Goal: Task Accomplishment & Management: Use online tool/utility

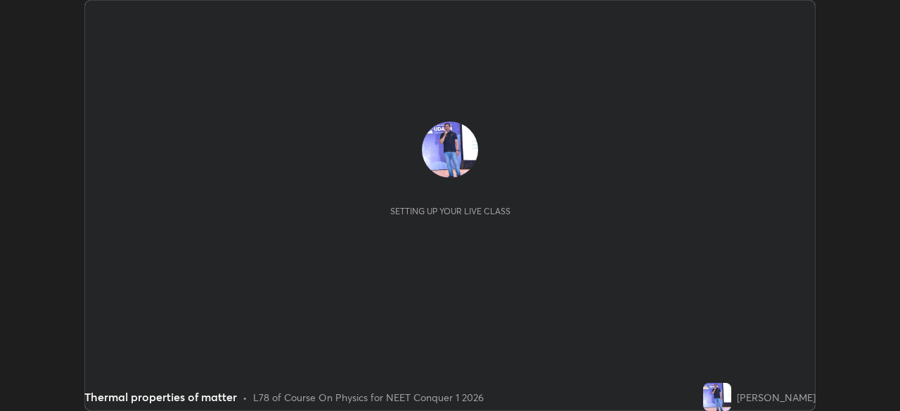
scroll to position [411, 899]
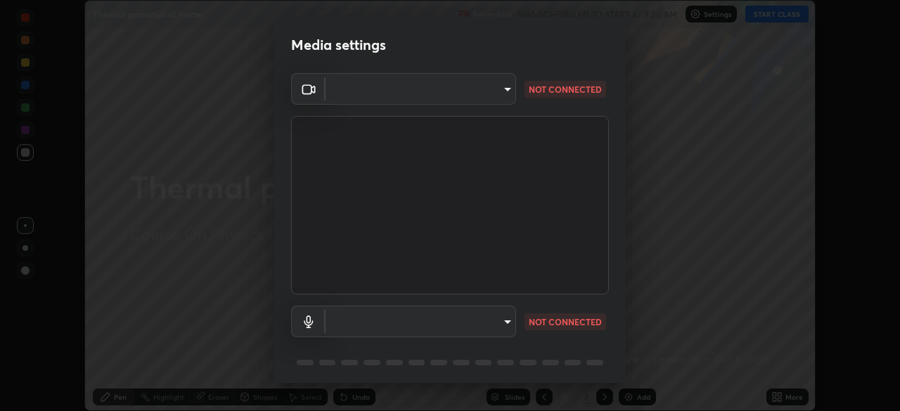
type input "1bbcfe3b1127be24ba7fa125fb83cb152f85e15c96893178e4a5d271d47187f7"
type input "default"
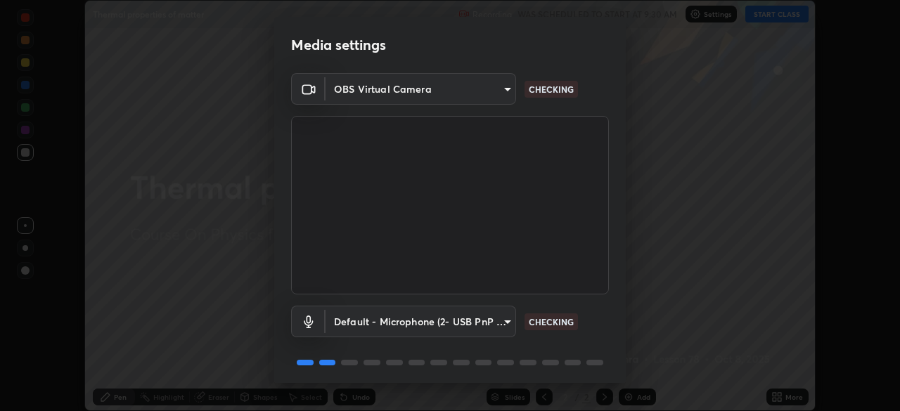
scroll to position [50, 0]
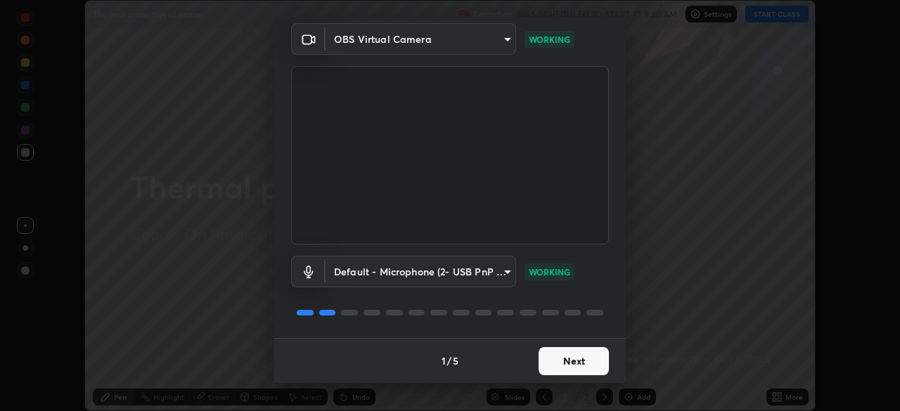
click at [573, 358] on button "Next" at bounding box center [573, 361] width 70 height 28
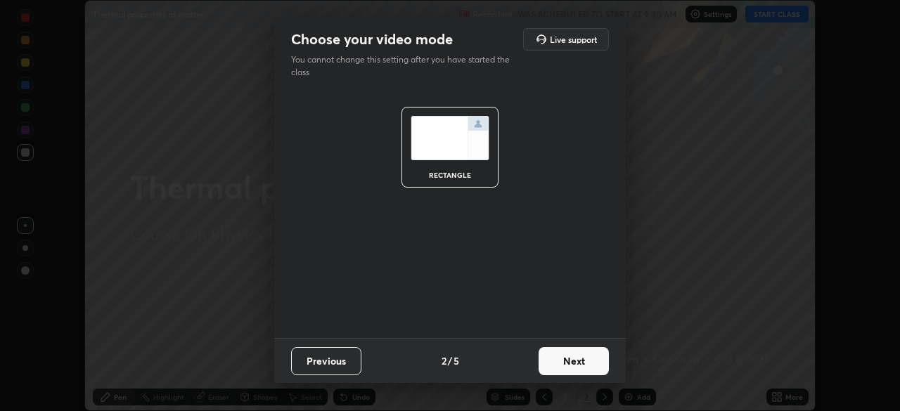
click at [573, 358] on button "Next" at bounding box center [573, 361] width 70 height 28
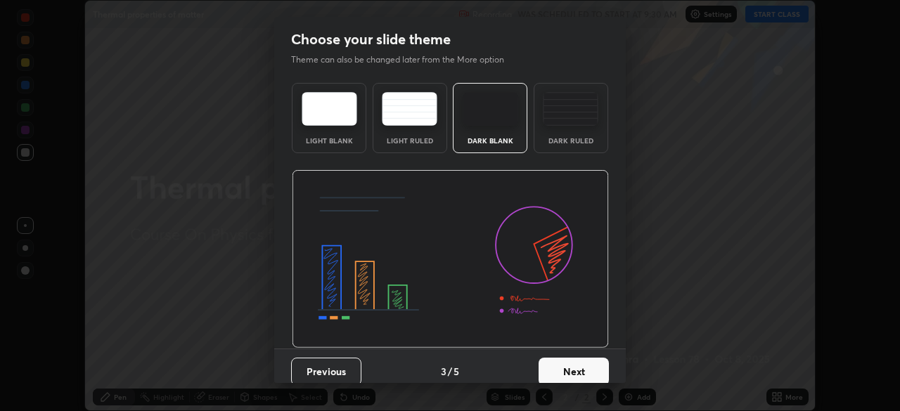
click at [578, 361] on button "Next" at bounding box center [573, 372] width 70 height 28
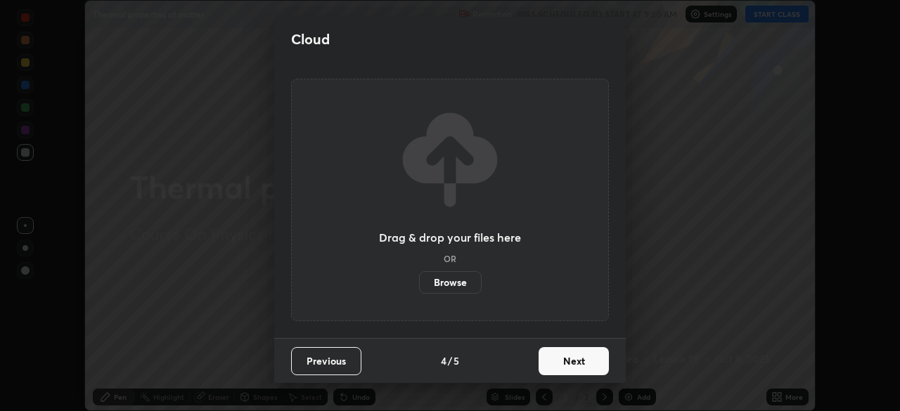
click at [578, 361] on button "Next" at bounding box center [573, 361] width 70 height 28
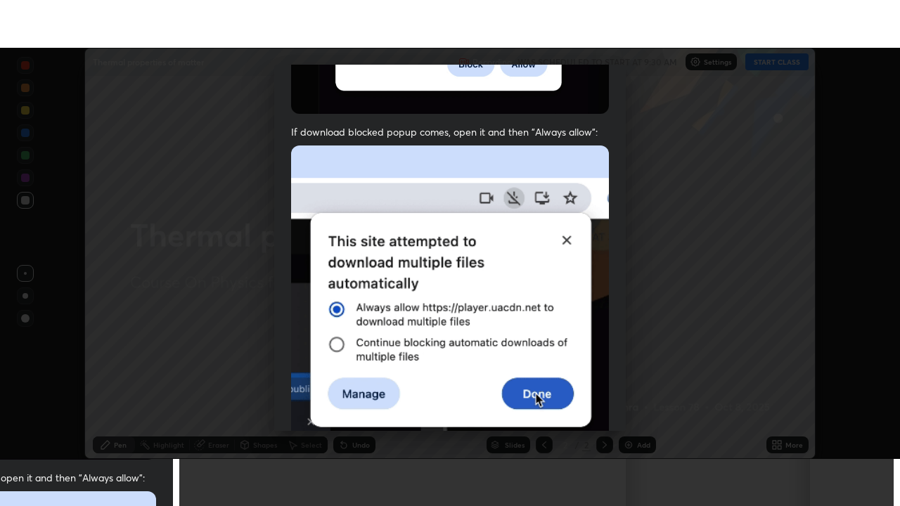
scroll to position [337, 0]
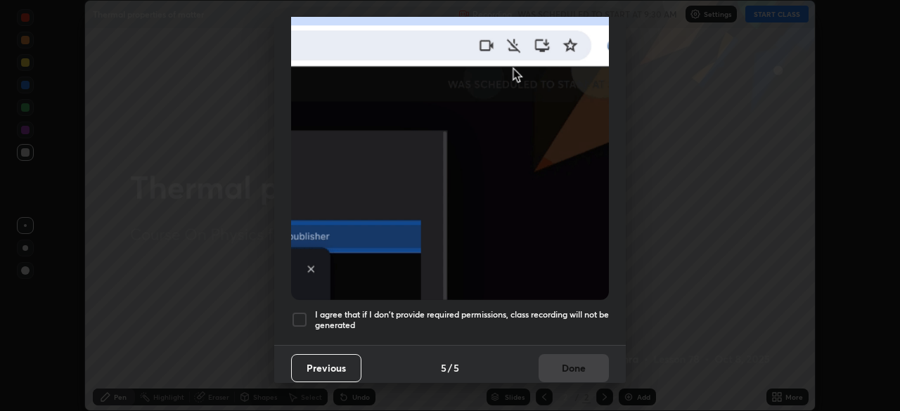
click at [304, 315] on div at bounding box center [299, 319] width 17 height 17
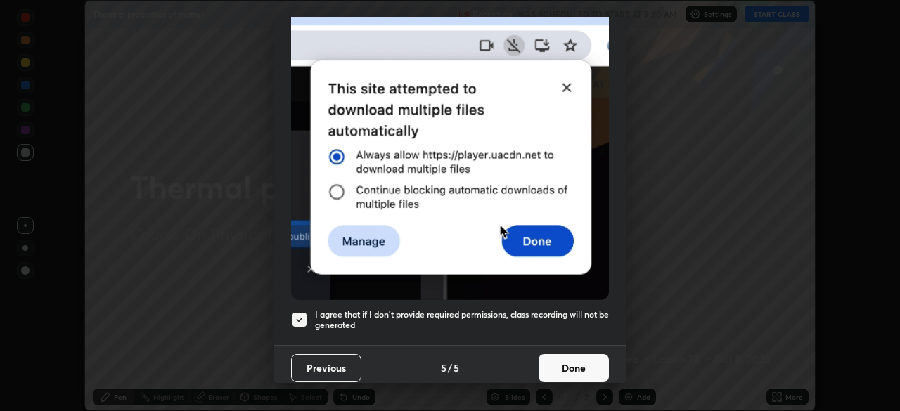
click at [567, 354] on button "Done" at bounding box center [573, 368] width 70 height 28
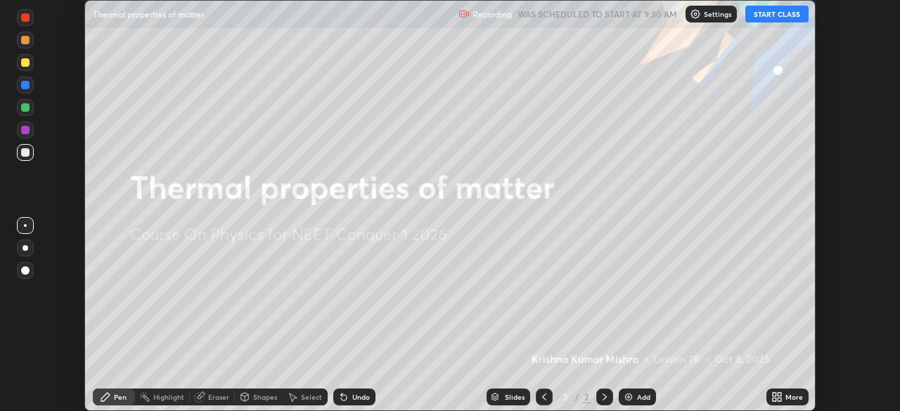
click at [777, 20] on button "START CLASS" at bounding box center [776, 14] width 63 height 17
click at [780, 396] on icon at bounding box center [779, 395] width 4 height 4
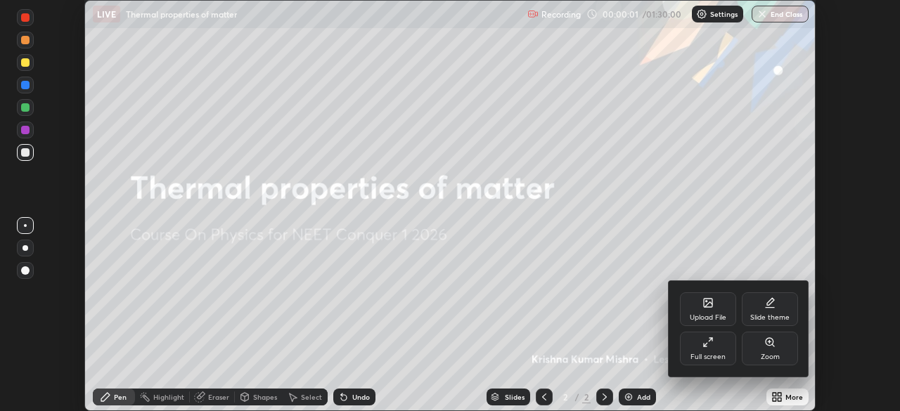
click at [715, 356] on div "Full screen" at bounding box center [707, 357] width 35 height 7
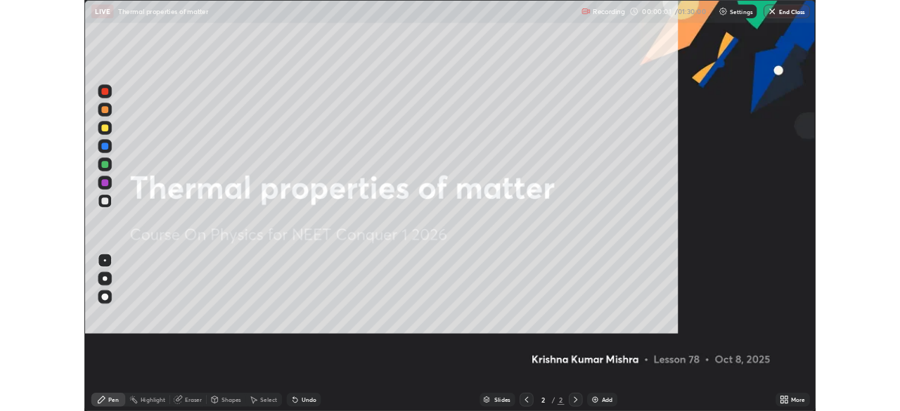
scroll to position [506, 900]
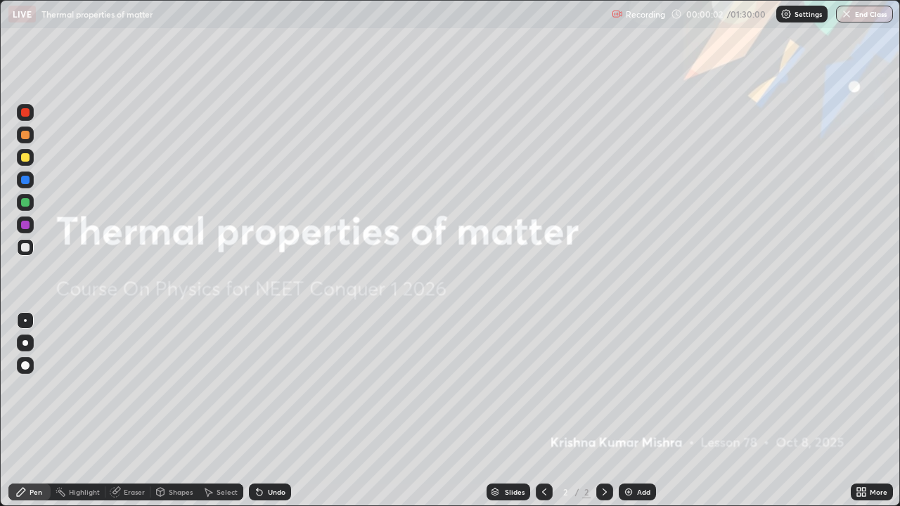
click at [645, 410] on div "Add" at bounding box center [636, 492] width 37 height 17
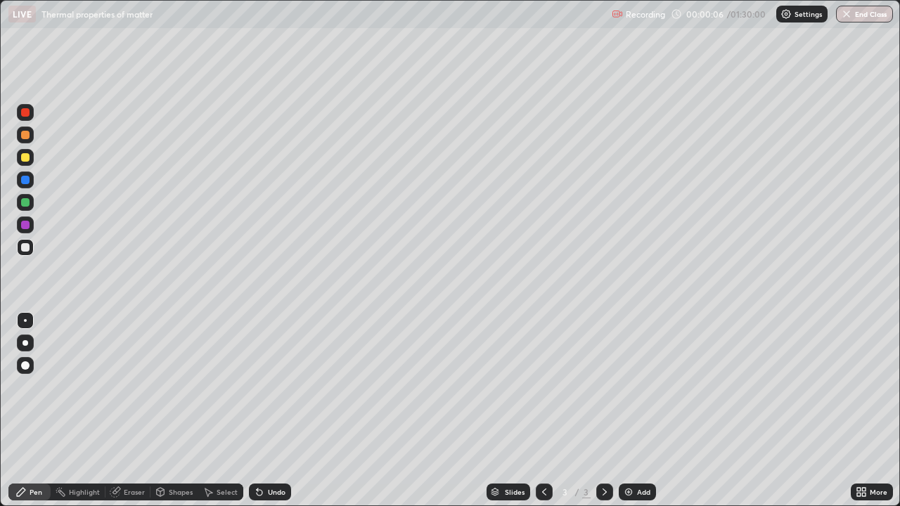
click at [27, 153] on div at bounding box center [25, 157] width 8 height 8
click at [275, 410] on div "Undo" at bounding box center [277, 491] width 18 height 7
click at [271, 410] on div "Undo" at bounding box center [277, 491] width 18 height 7
click at [268, 410] on div "Undo" at bounding box center [277, 491] width 18 height 7
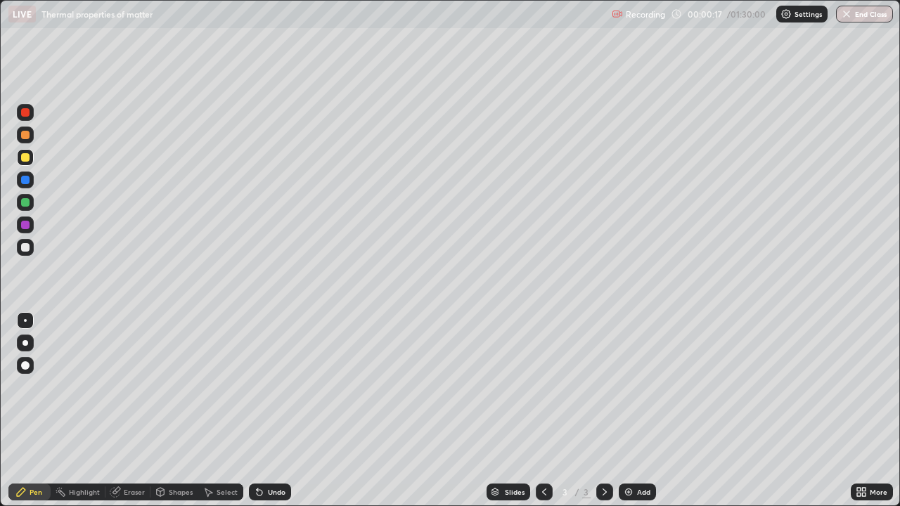
click at [271, 410] on div "Undo" at bounding box center [270, 492] width 42 height 17
click at [25, 157] on div at bounding box center [25, 157] width 8 height 8
click at [273, 410] on div "Undo" at bounding box center [277, 491] width 18 height 7
click at [229, 410] on div "Select" at bounding box center [226, 491] width 21 height 7
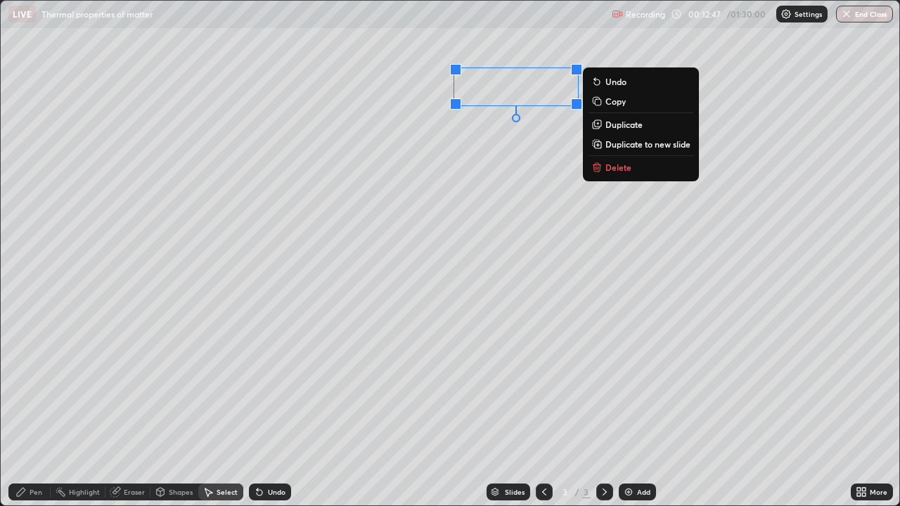
click at [528, 93] on div "0 ° Undo Copy Duplicate Duplicate to new slide Delete" at bounding box center [450, 253] width 898 height 505
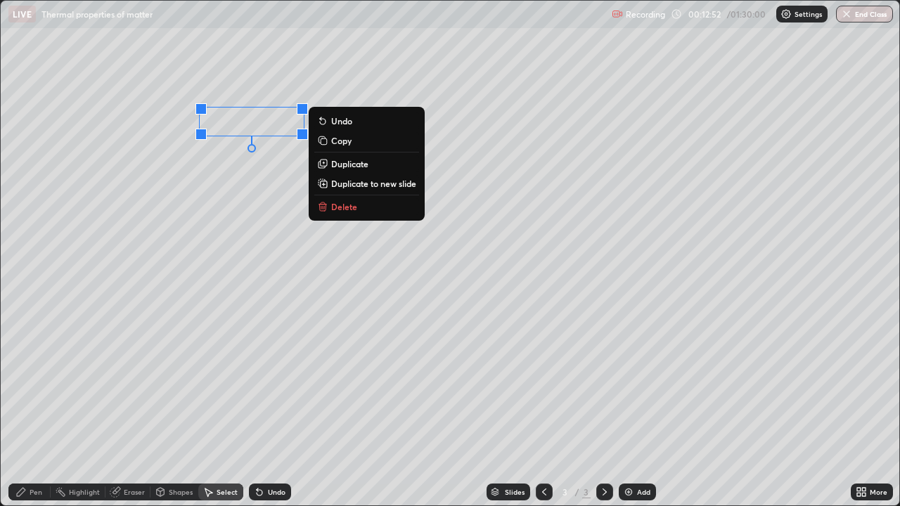
click at [542, 157] on div "0 ° Undo Copy Duplicate Duplicate to new slide Delete" at bounding box center [450, 253] width 898 height 505
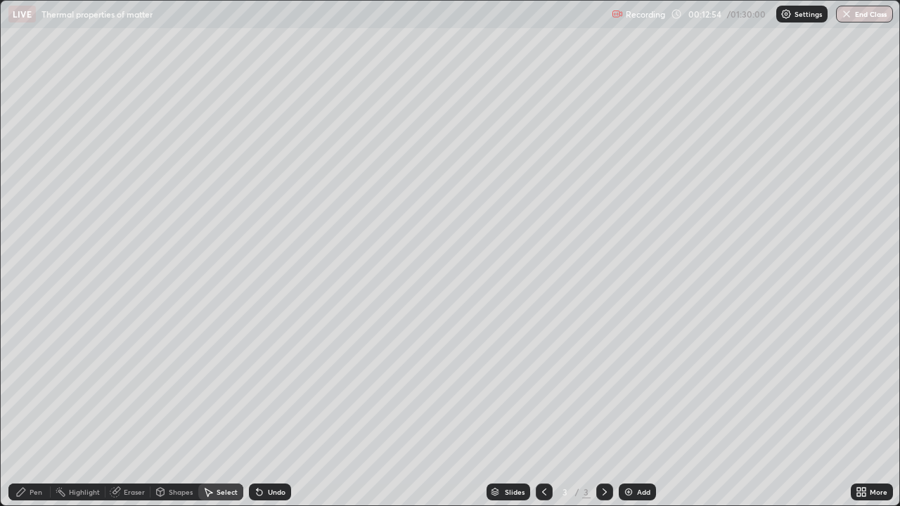
click at [34, 410] on div "Pen" at bounding box center [29, 492] width 42 height 17
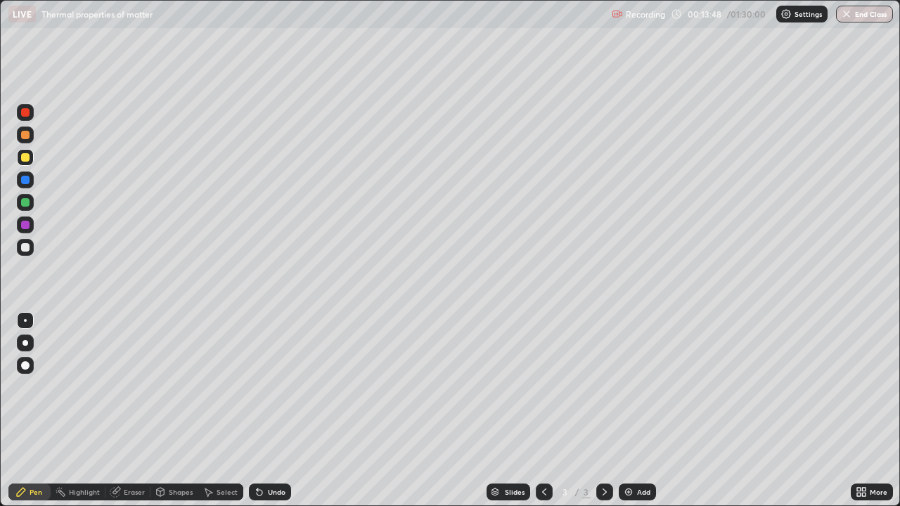
click at [278, 410] on div "Undo" at bounding box center [270, 492] width 42 height 17
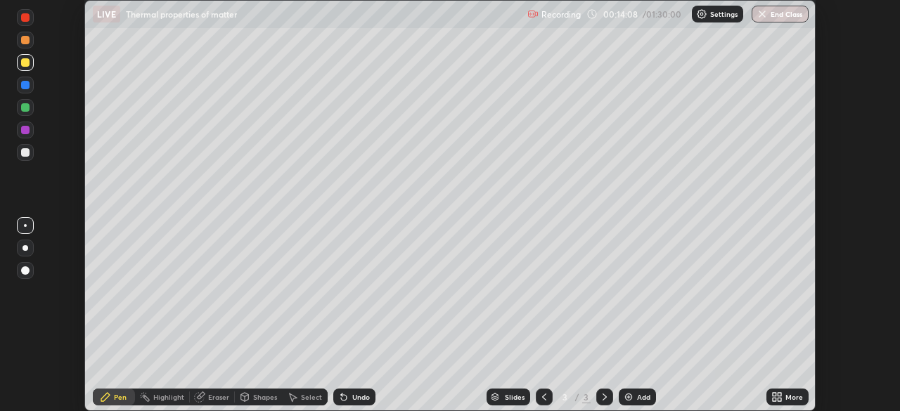
scroll to position [69868, 69380]
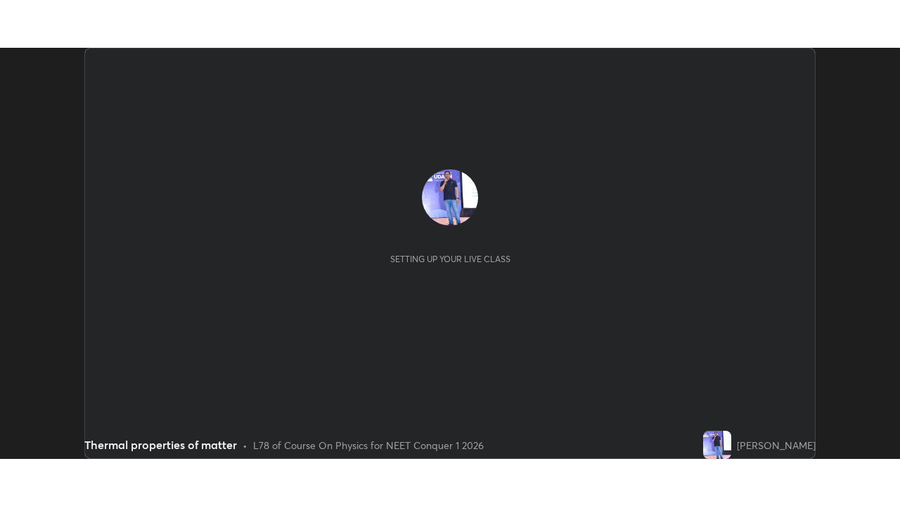
scroll to position [411, 899]
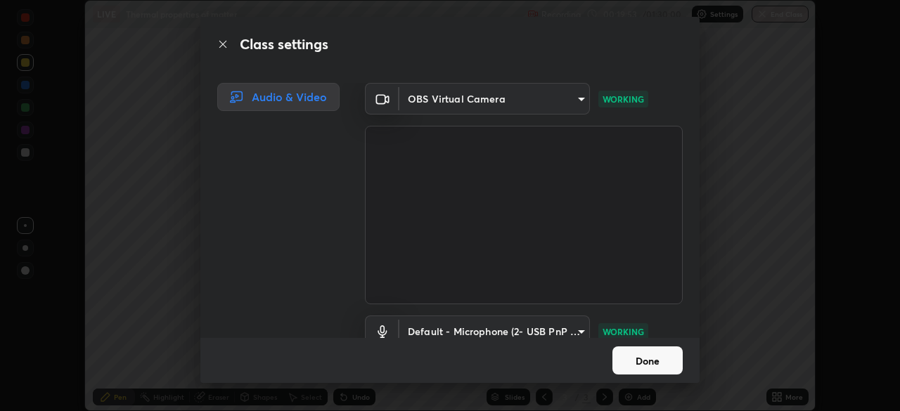
click at [655, 365] on button "Done" at bounding box center [647, 360] width 70 height 28
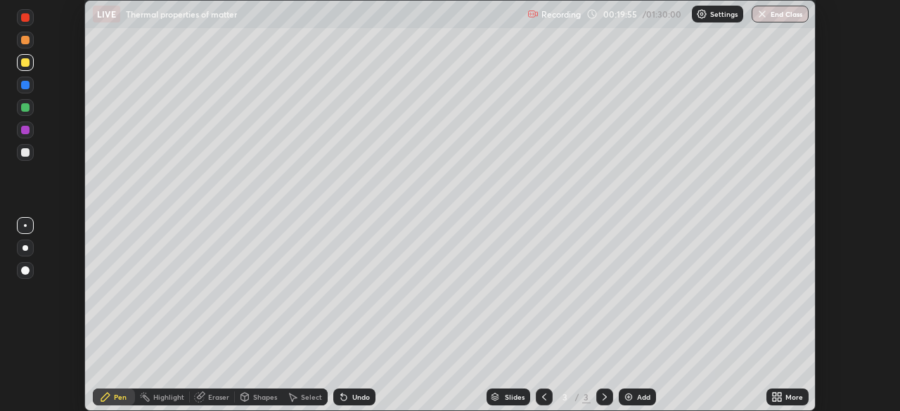
click at [779, 399] on icon at bounding box center [779, 400] width 4 height 4
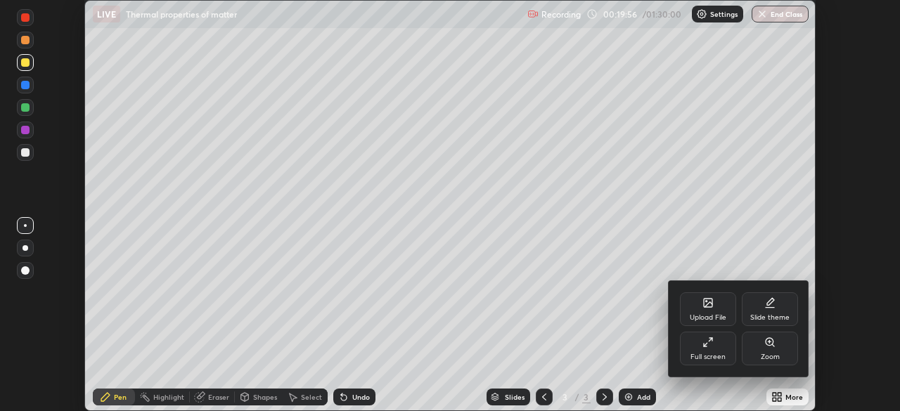
click at [718, 354] on div "Full screen" at bounding box center [707, 357] width 35 height 7
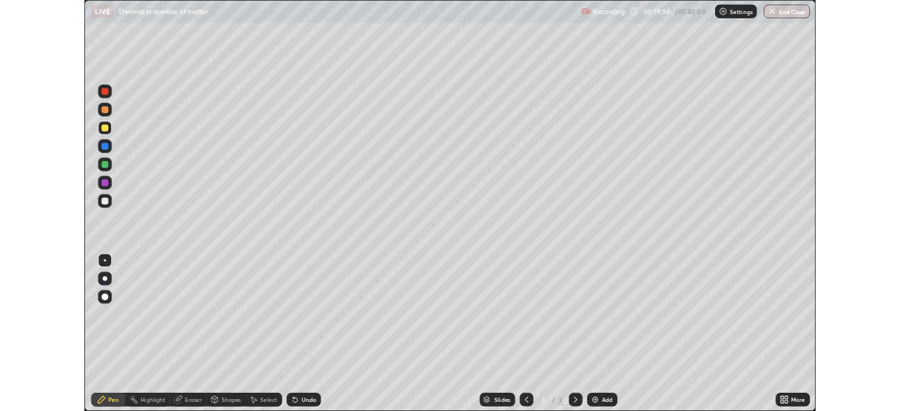
scroll to position [506, 900]
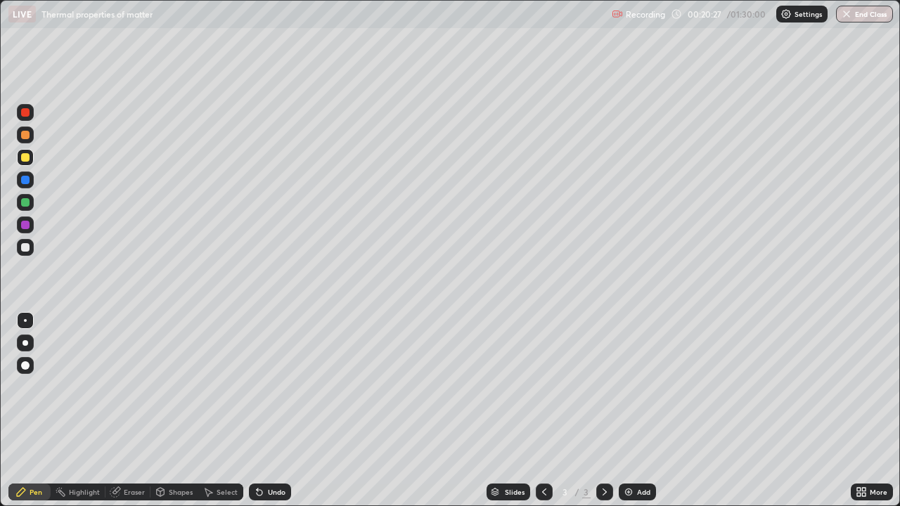
click at [28, 133] on div at bounding box center [25, 135] width 8 height 8
click at [628, 410] on img at bounding box center [628, 491] width 11 height 11
click at [27, 157] on div at bounding box center [25, 157] width 8 height 8
click at [281, 410] on div "Undo" at bounding box center [277, 491] width 18 height 7
click at [25, 247] on div at bounding box center [25, 247] width 8 height 8
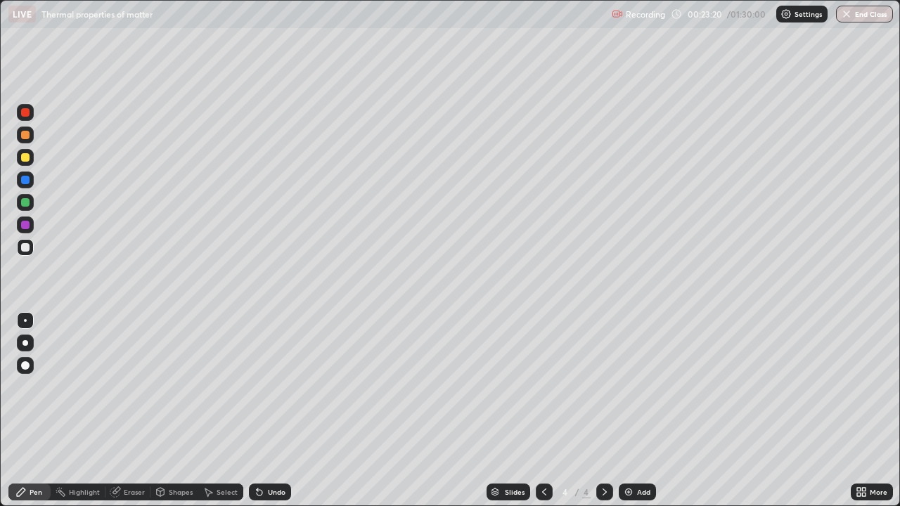
click at [271, 410] on div "Undo" at bounding box center [270, 492] width 42 height 17
click at [273, 410] on div "Undo" at bounding box center [277, 491] width 18 height 7
click at [279, 410] on div "Undo" at bounding box center [277, 491] width 18 height 7
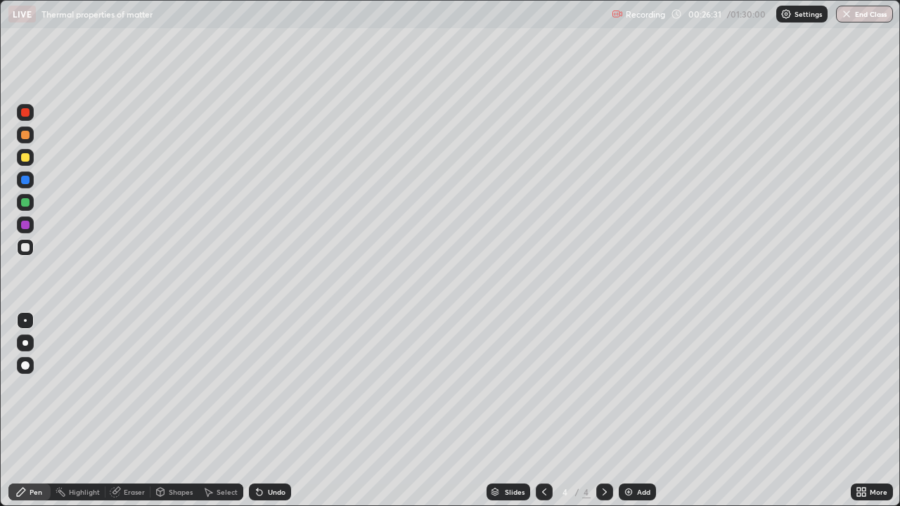
click at [628, 410] on img at bounding box center [628, 491] width 11 height 11
click at [25, 248] on div at bounding box center [25, 247] width 8 height 8
click at [641, 410] on div "Add" at bounding box center [643, 491] width 13 height 7
click at [228, 410] on div "Select" at bounding box center [226, 491] width 21 height 7
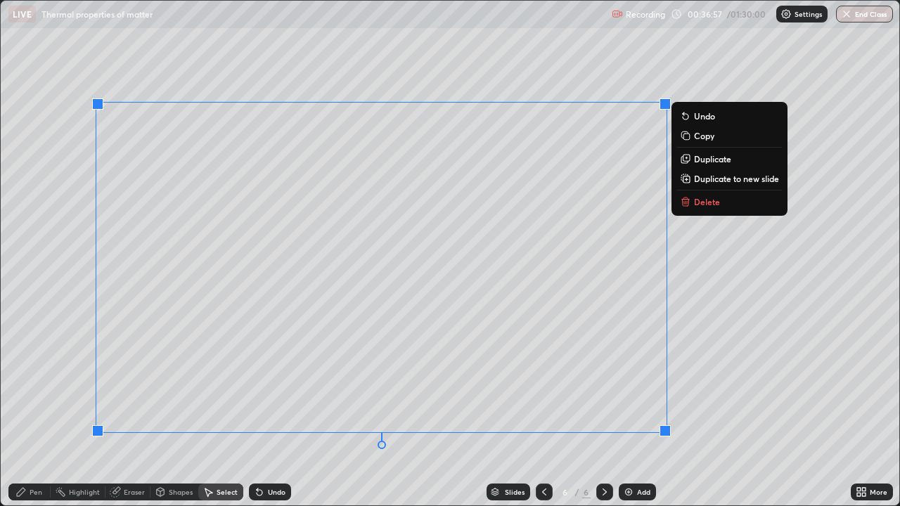
click at [630, 410] on img at bounding box center [628, 491] width 11 height 11
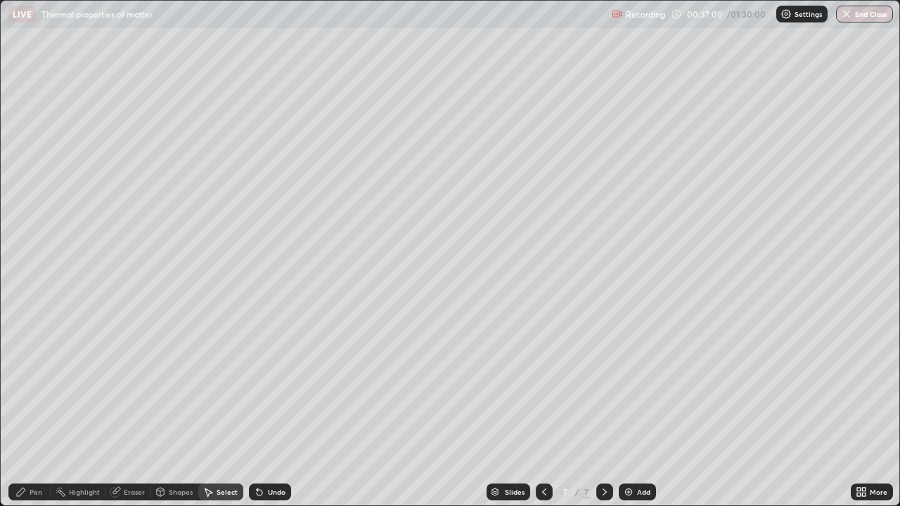
click at [37, 410] on div "Pen" at bounding box center [29, 492] width 42 height 17
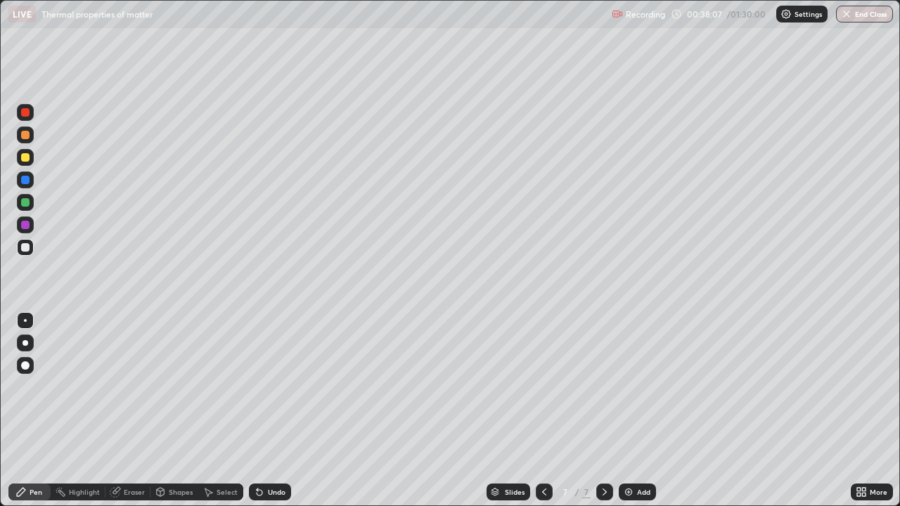
click at [277, 410] on div "Undo" at bounding box center [277, 491] width 18 height 7
click at [272, 410] on div "Undo" at bounding box center [277, 491] width 18 height 7
click at [29, 228] on div at bounding box center [25, 225] width 8 height 8
click at [268, 410] on div "Undo" at bounding box center [277, 491] width 18 height 7
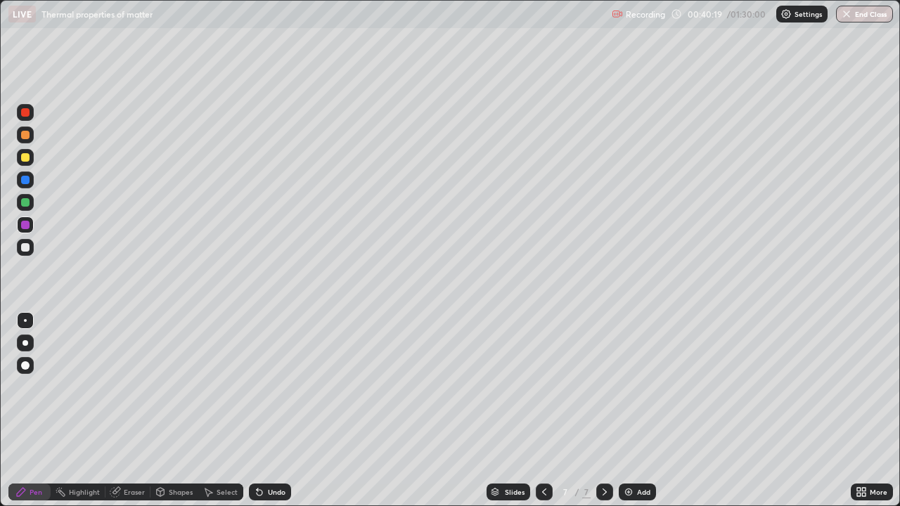
click at [271, 410] on div "Undo" at bounding box center [270, 492] width 42 height 17
click at [260, 410] on div "Undo" at bounding box center [270, 492] width 42 height 17
click at [277, 410] on div "Undo" at bounding box center [277, 491] width 18 height 7
click at [268, 410] on div "Undo" at bounding box center [277, 491] width 18 height 7
click at [30, 163] on div at bounding box center [25, 157] width 17 height 17
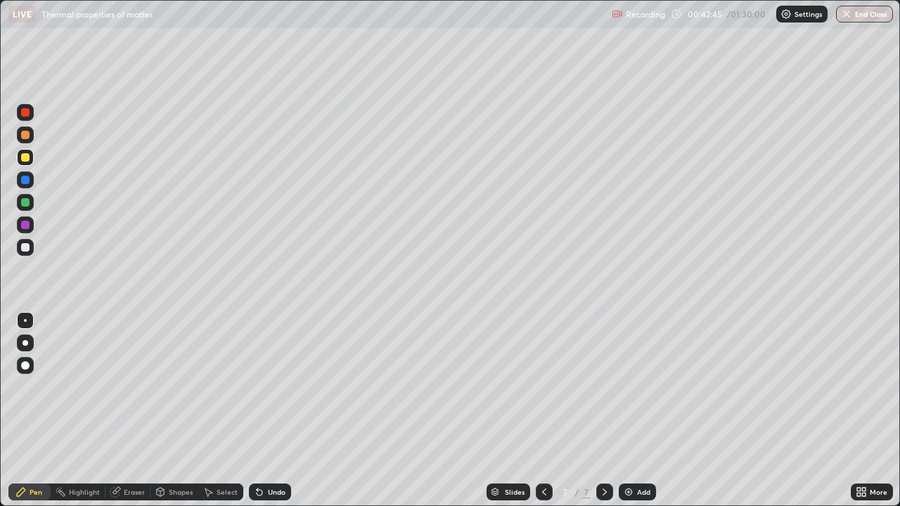
click at [637, 410] on div "Add" at bounding box center [643, 491] width 13 height 7
click at [277, 410] on div "Undo" at bounding box center [277, 491] width 18 height 7
click at [278, 410] on div "Undo" at bounding box center [277, 491] width 18 height 7
click at [26, 135] on div at bounding box center [25, 135] width 8 height 8
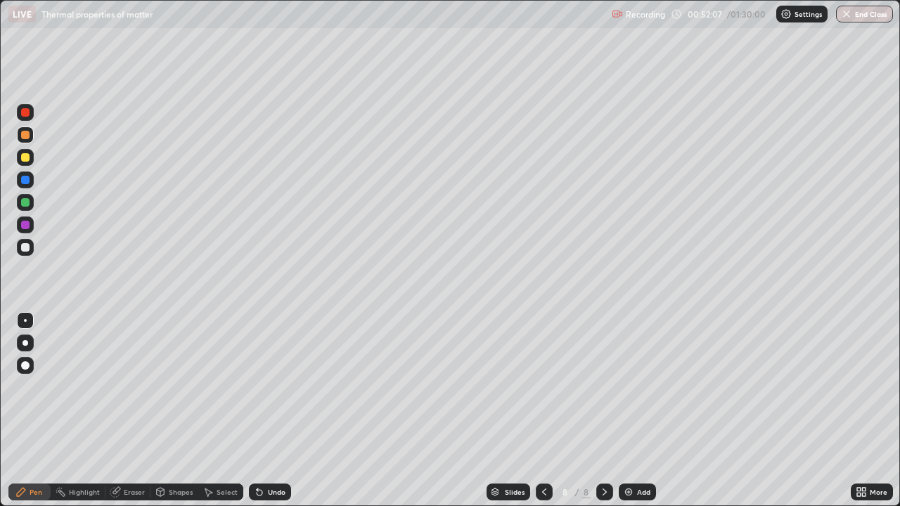
click at [225, 410] on div "Select" at bounding box center [226, 491] width 21 height 7
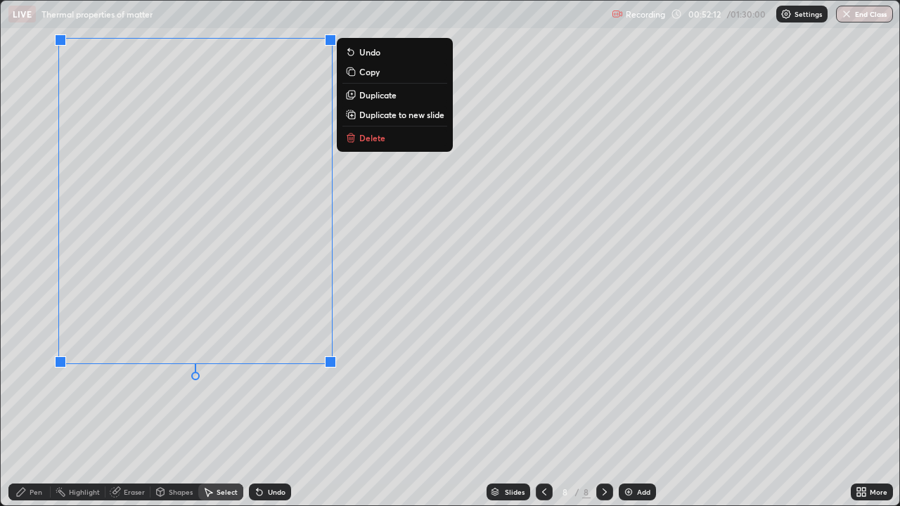
click at [374, 73] on p "Copy" at bounding box center [369, 71] width 20 height 11
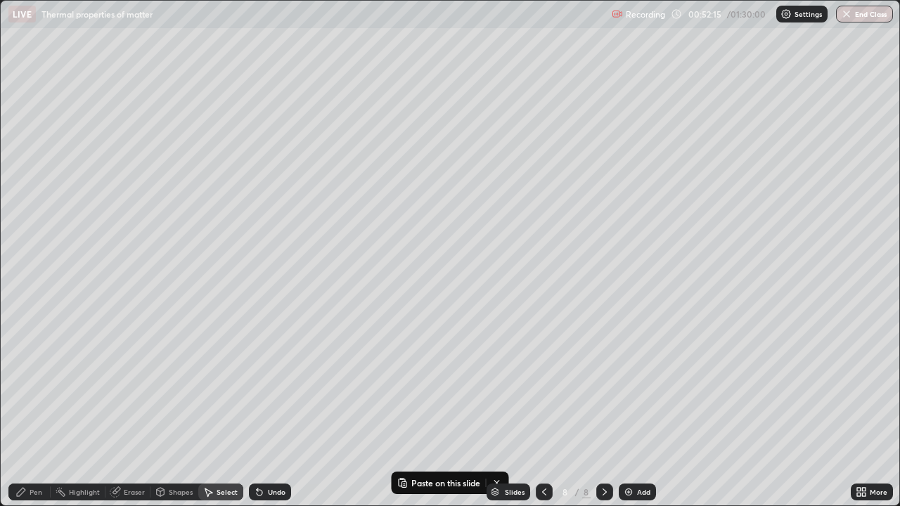
click at [642, 410] on div "Add" at bounding box center [643, 491] width 13 height 7
click at [138, 109] on p "Paste here" at bounding box center [137, 105] width 41 height 11
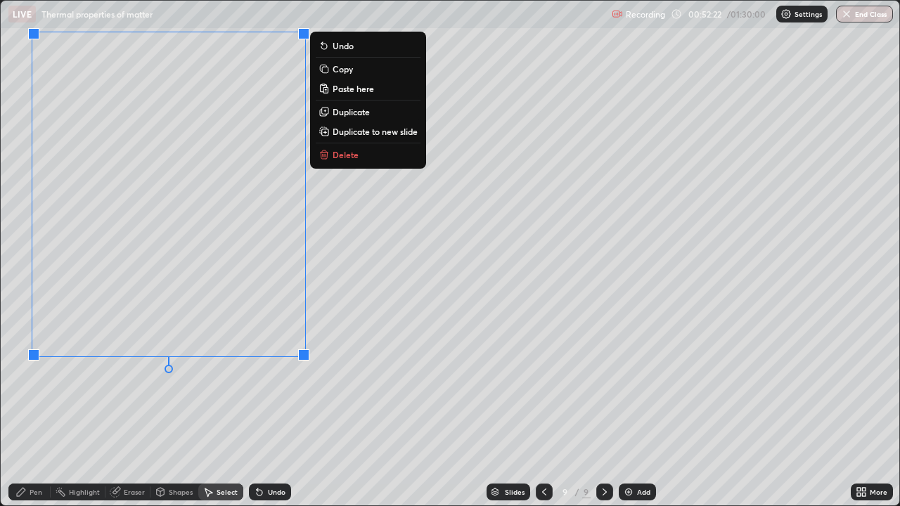
click at [33, 410] on div "Pen" at bounding box center [36, 491] width 13 height 7
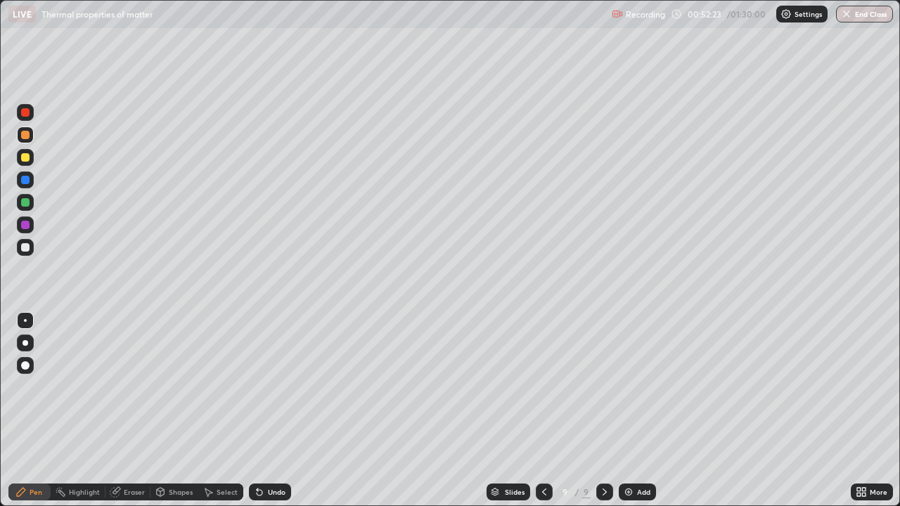
click at [138, 410] on div "Eraser" at bounding box center [134, 491] width 21 height 7
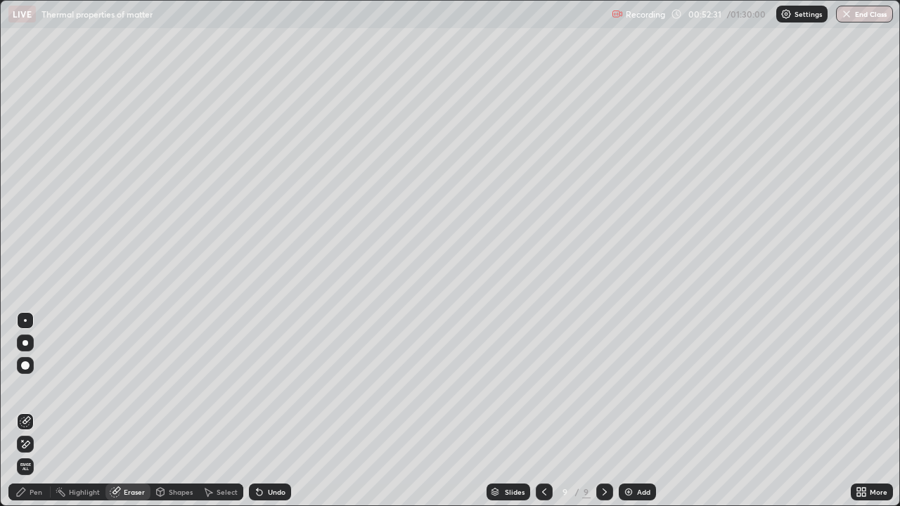
click at [38, 410] on div "Pen" at bounding box center [36, 491] width 13 height 7
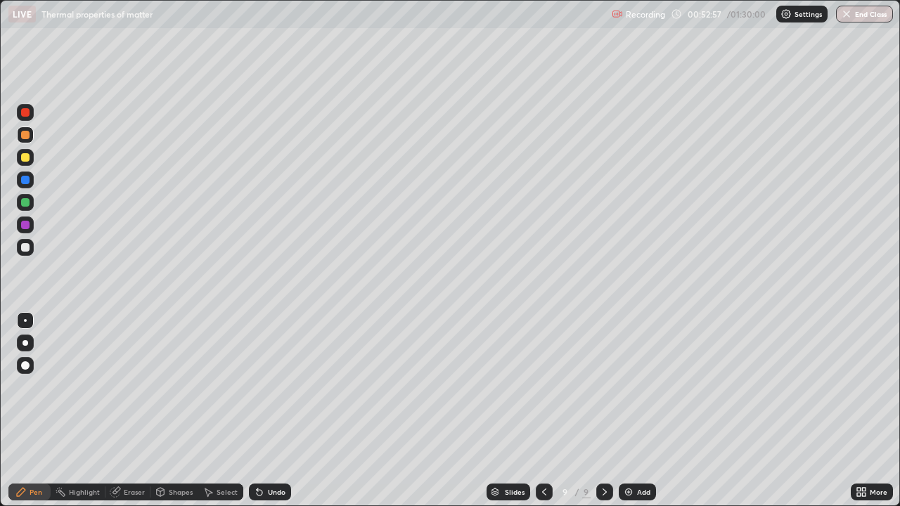
click at [543, 410] on div at bounding box center [544, 492] width 17 height 17
click at [602, 410] on icon at bounding box center [604, 491] width 4 height 7
click at [540, 410] on div at bounding box center [544, 492] width 17 height 17
click at [223, 410] on div "Select" at bounding box center [226, 491] width 21 height 7
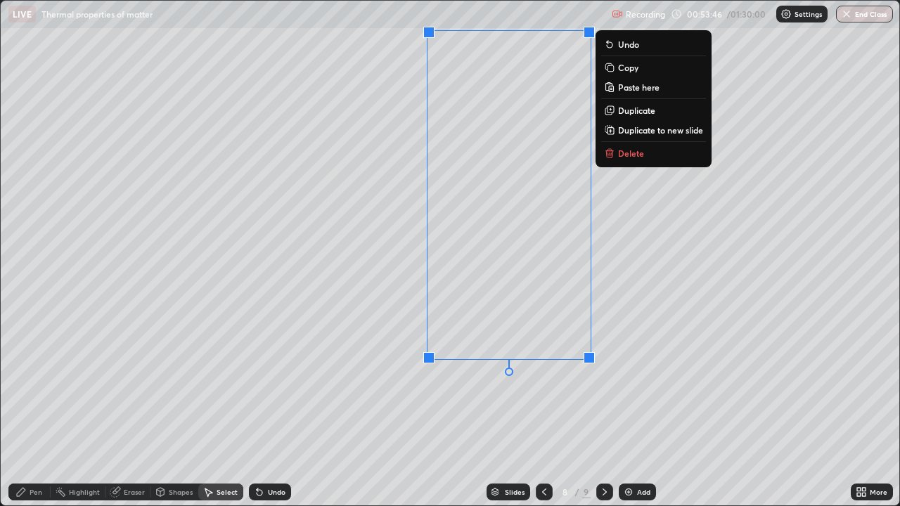
click at [633, 65] on p "Copy" at bounding box center [628, 67] width 20 height 11
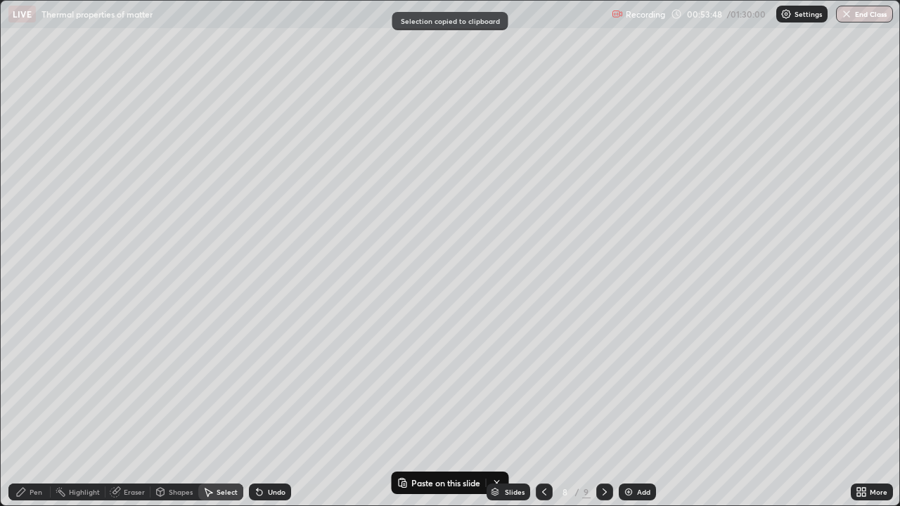
click at [605, 410] on icon at bounding box center [604, 491] width 11 height 11
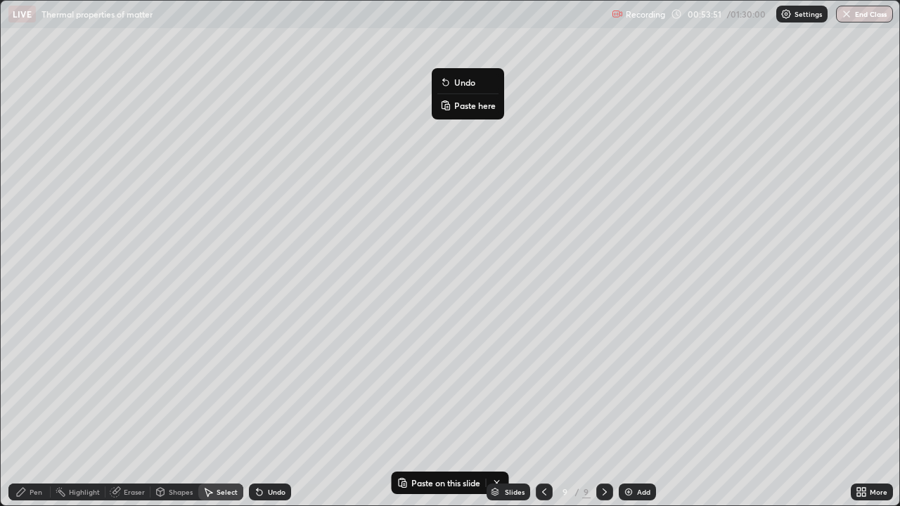
click at [465, 108] on p "Paste here" at bounding box center [474, 105] width 41 height 11
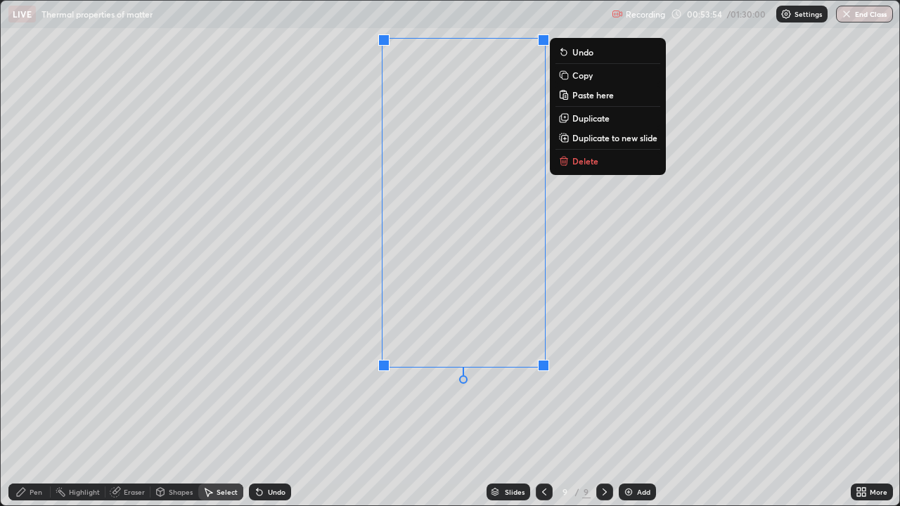
click at [436, 410] on div "0 ° Undo Copy Paste here Duplicate Duplicate to new slide Delete" at bounding box center [450, 253] width 898 height 505
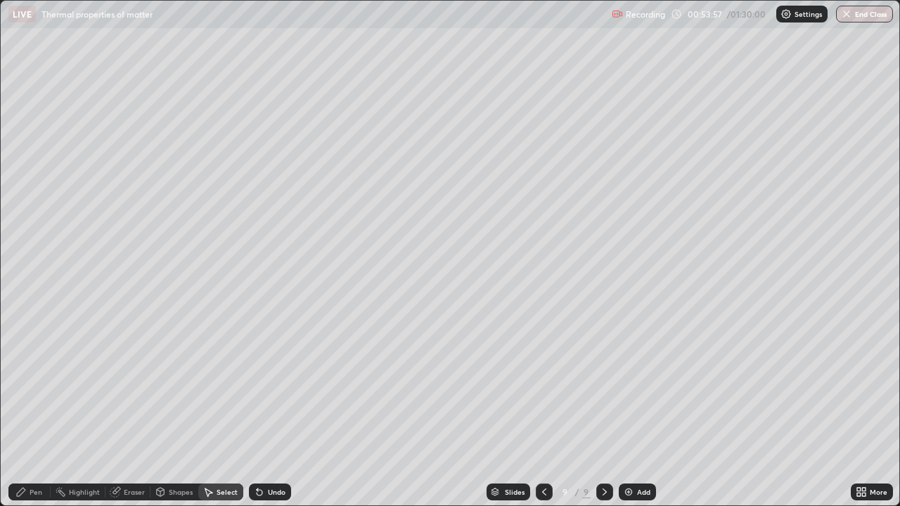
click at [128, 410] on div "Eraser" at bounding box center [134, 491] width 21 height 7
click at [37, 410] on div "Pen" at bounding box center [29, 492] width 42 height 17
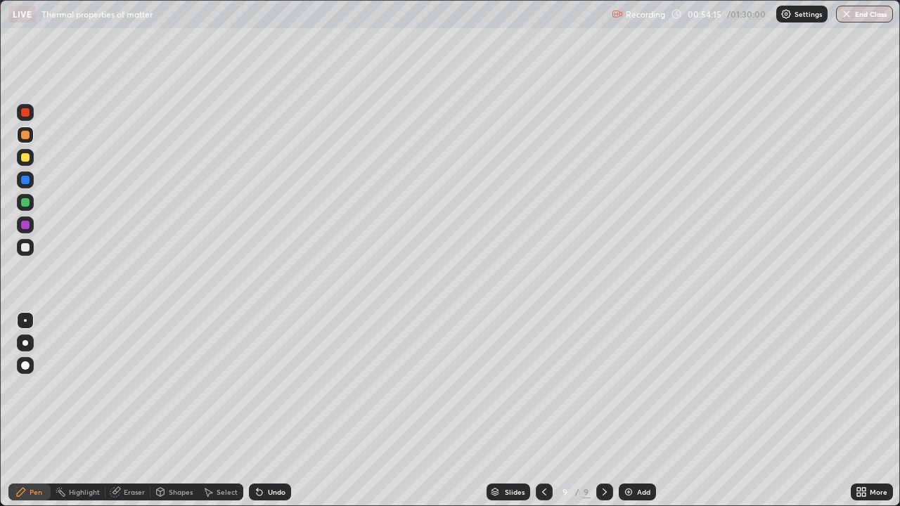
click at [30, 165] on div at bounding box center [25, 157] width 17 height 22
click at [270, 410] on div "Undo" at bounding box center [277, 491] width 18 height 7
click at [271, 410] on div "Undo" at bounding box center [277, 491] width 18 height 7
click at [136, 410] on div "Eraser" at bounding box center [127, 492] width 45 height 17
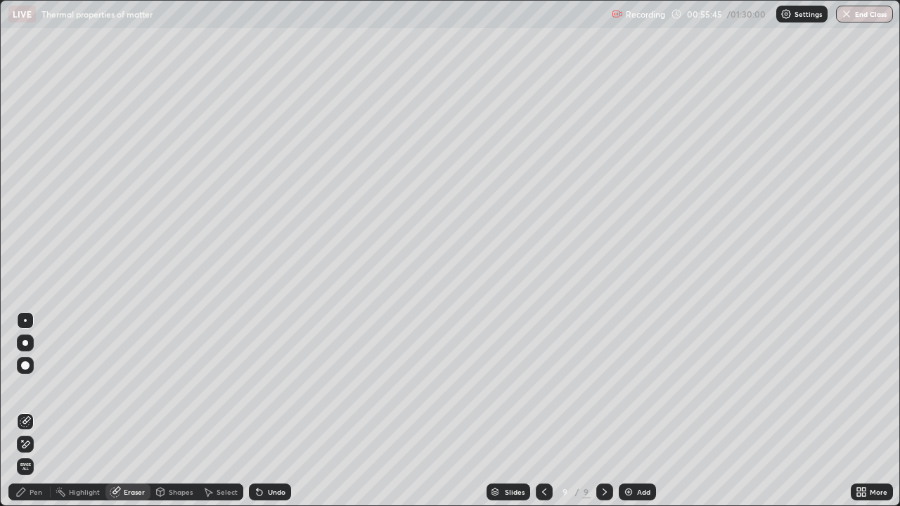
click at [40, 410] on div "Pen" at bounding box center [36, 491] width 13 height 7
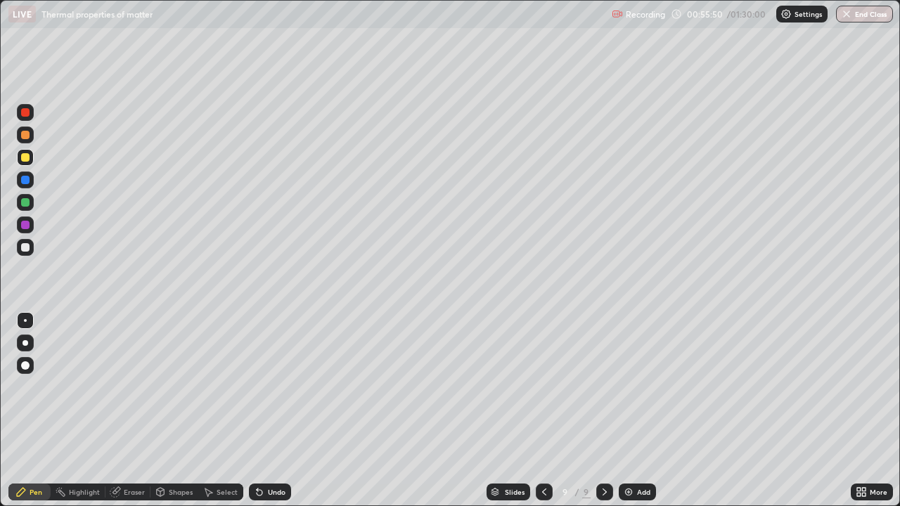
click at [272, 410] on div "Undo" at bounding box center [277, 491] width 18 height 7
click at [273, 410] on div "Undo" at bounding box center [277, 491] width 18 height 7
click at [134, 410] on div "Eraser" at bounding box center [134, 491] width 21 height 7
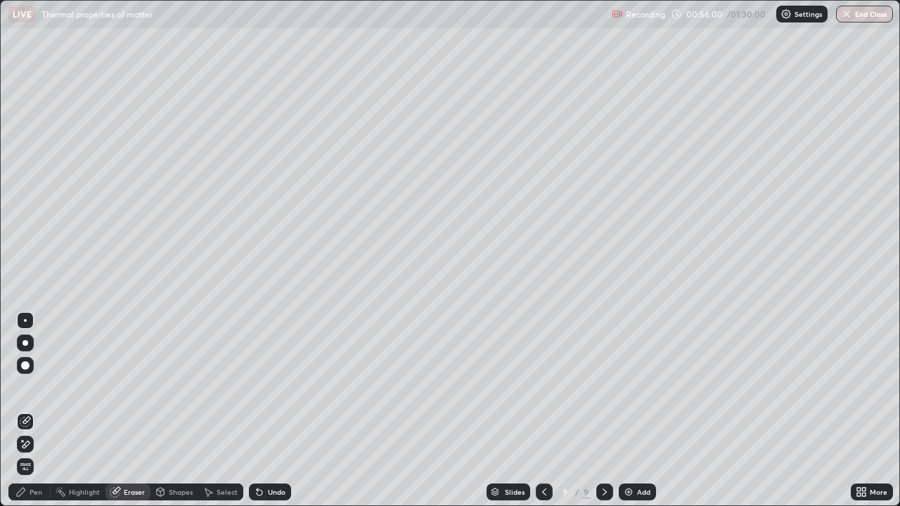
click at [38, 410] on div "Pen" at bounding box center [29, 492] width 42 height 17
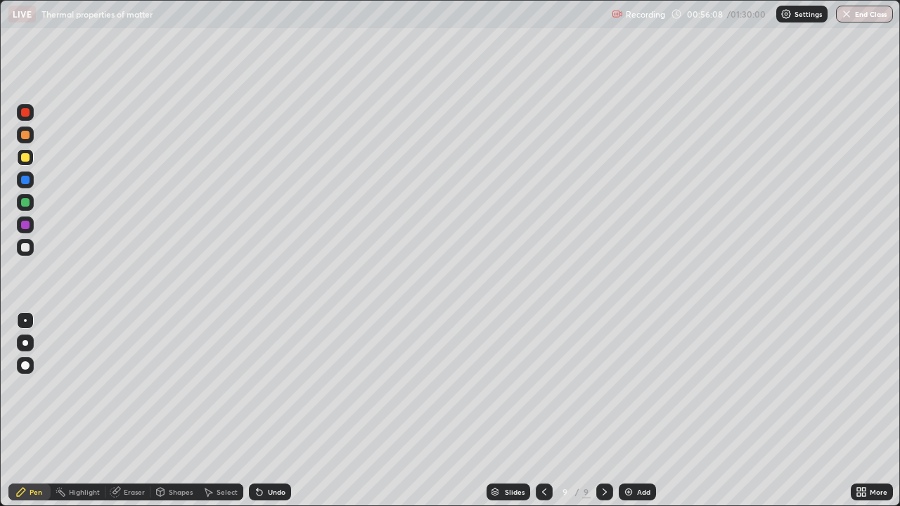
click at [137, 410] on div "Eraser" at bounding box center [134, 491] width 21 height 7
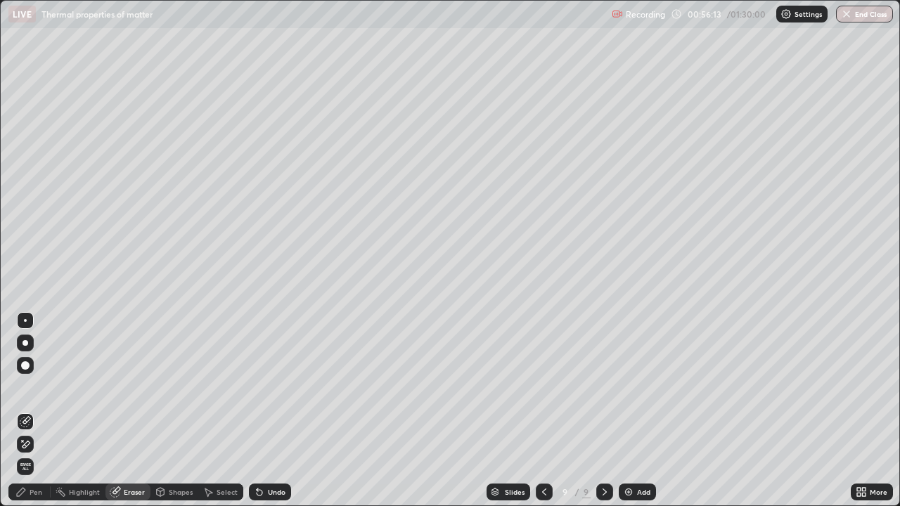
click at [36, 410] on div "Pen" at bounding box center [29, 492] width 42 height 17
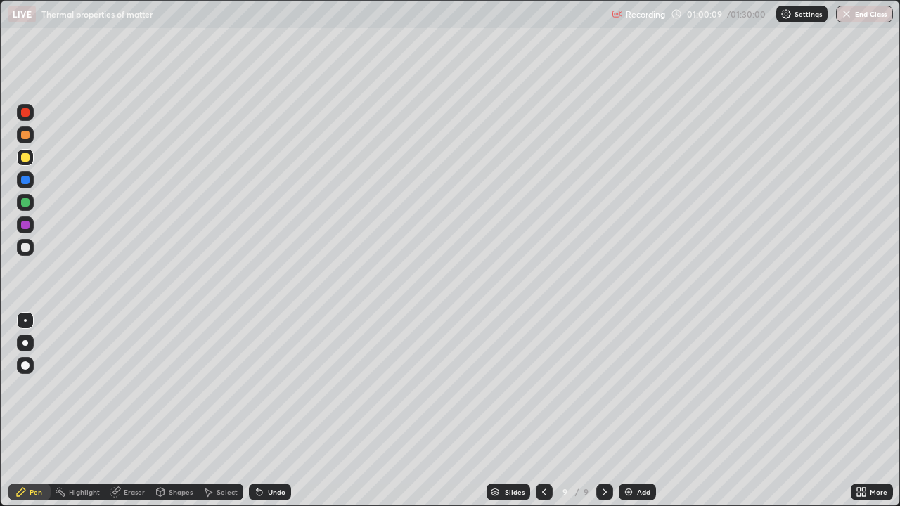
click at [644, 410] on div "Add" at bounding box center [643, 491] width 13 height 7
click at [181, 410] on div "Shapes" at bounding box center [174, 492] width 48 height 17
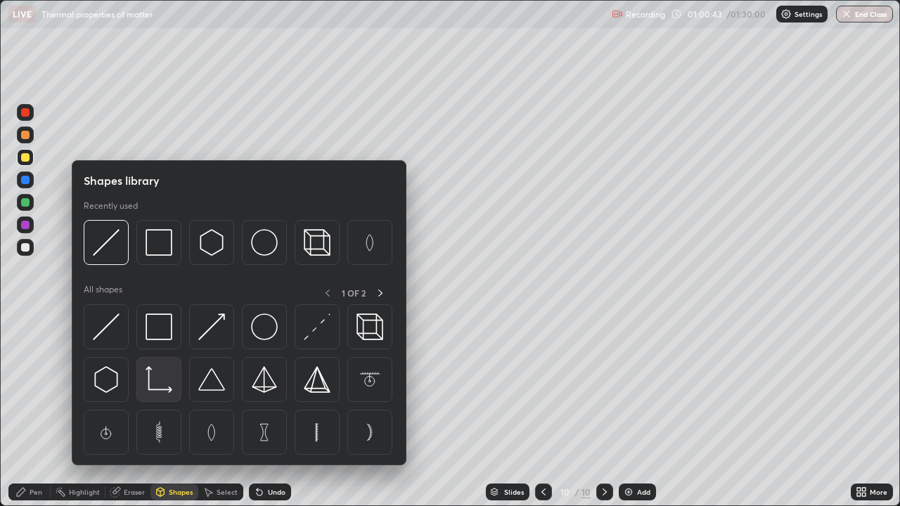
click at [157, 380] on img at bounding box center [158, 379] width 27 height 27
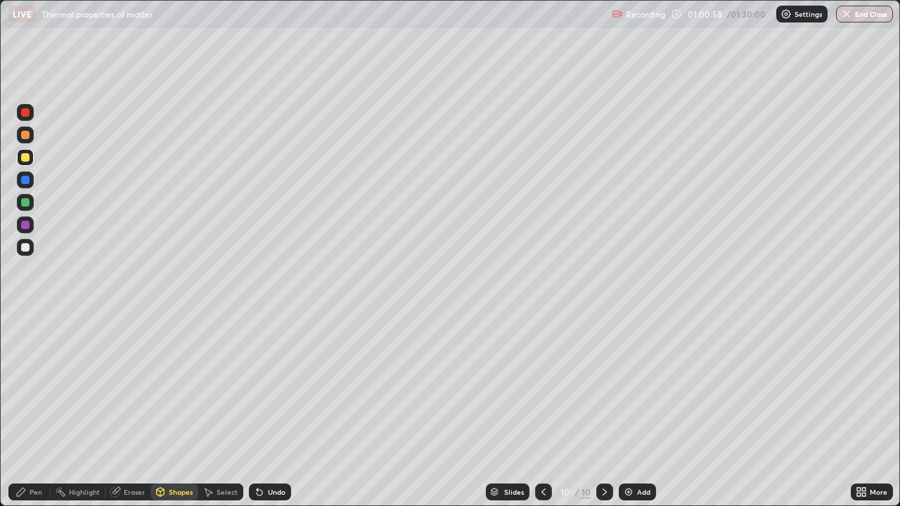
click at [175, 410] on div "Shapes" at bounding box center [181, 491] width 24 height 7
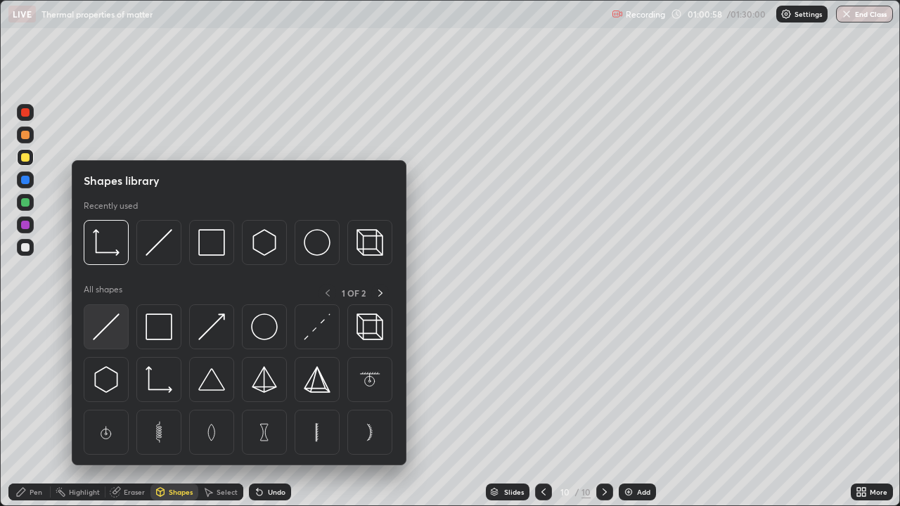
click at [100, 332] on img at bounding box center [106, 326] width 27 height 27
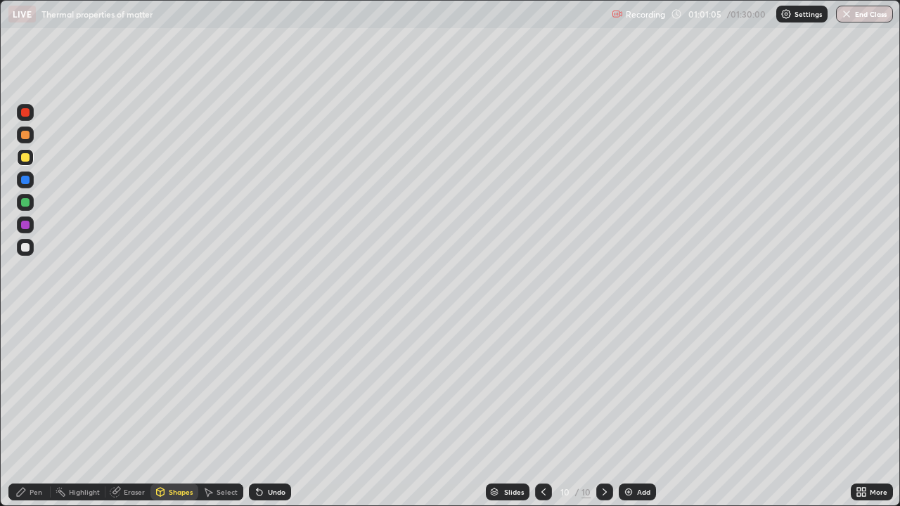
click at [27, 226] on div at bounding box center [25, 225] width 8 height 8
click at [42, 410] on div "Pen" at bounding box center [29, 492] width 42 height 17
click at [272, 410] on div "Undo" at bounding box center [277, 491] width 18 height 7
click at [275, 410] on div "Undo" at bounding box center [277, 491] width 18 height 7
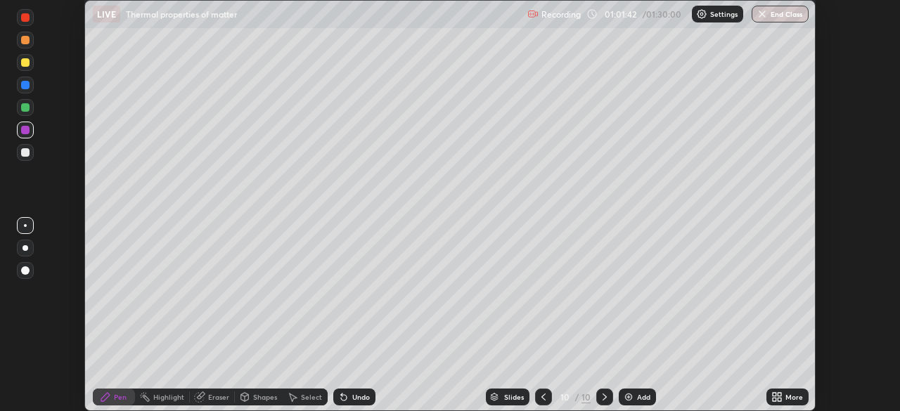
scroll to position [69868, 69380]
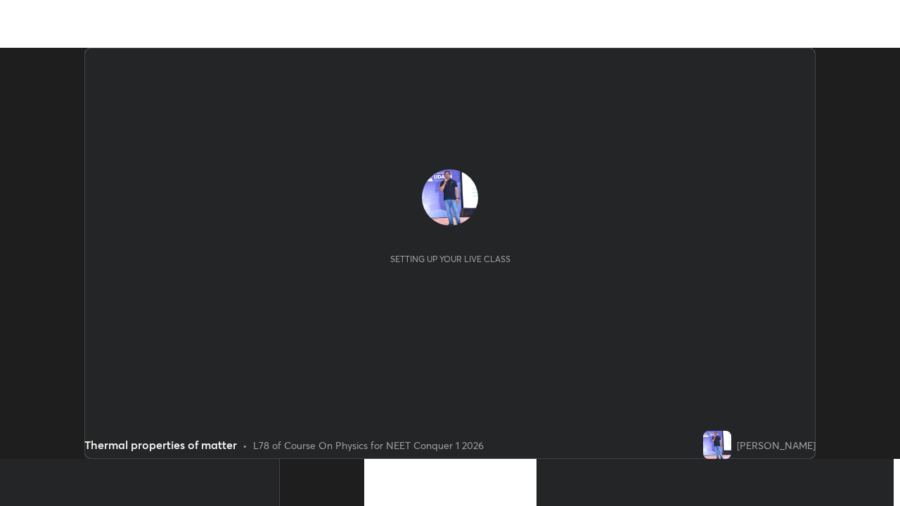
scroll to position [411, 900]
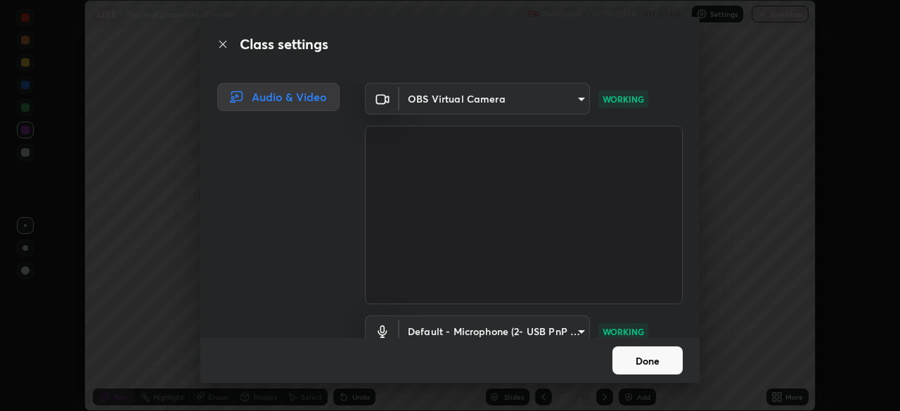
click at [660, 365] on button "Done" at bounding box center [647, 360] width 70 height 28
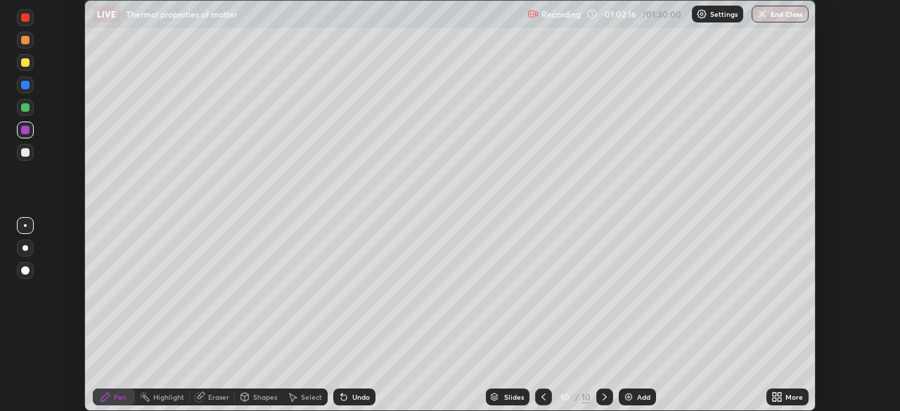
click at [779, 396] on icon at bounding box center [779, 395] width 4 height 4
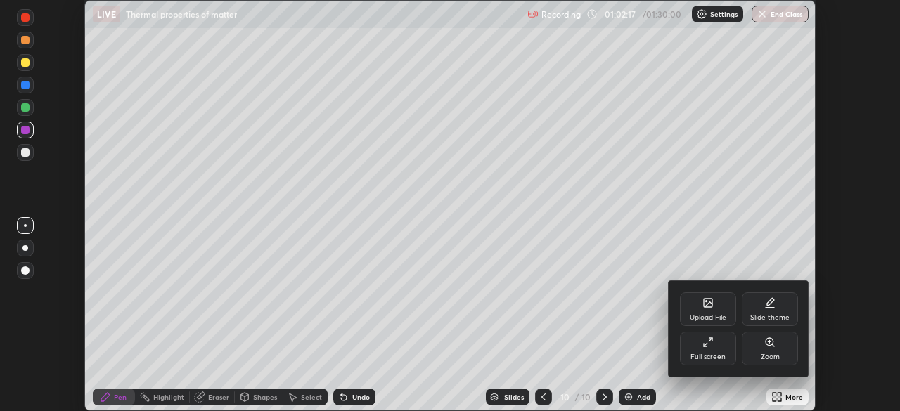
click at [718, 351] on div "Full screen" at bounding box center [708, 349] width 56 height 34
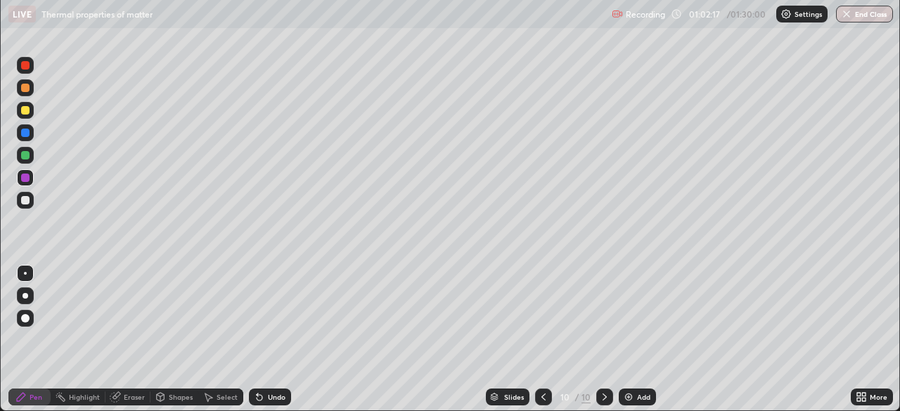
scroll to position [506, 900]
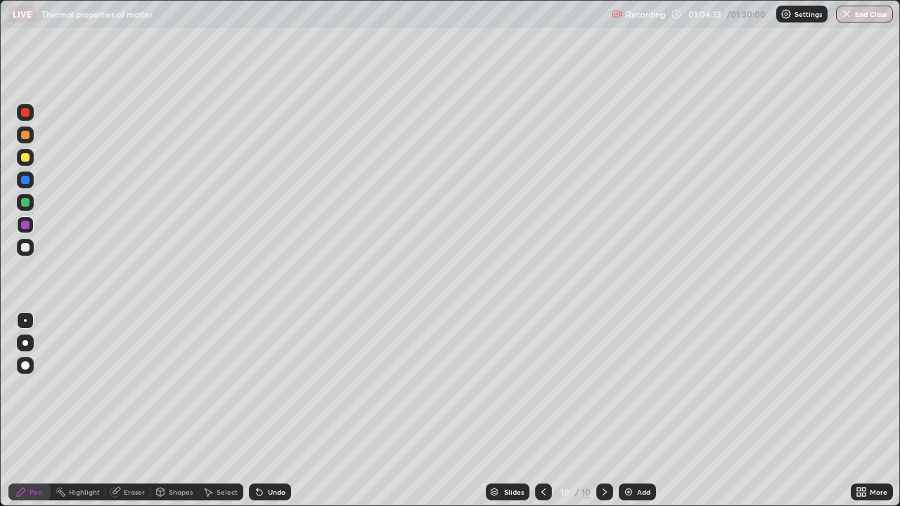
click at [176, 410] on div "Shapes" at bounding box center [181, 491] width 24 height 7
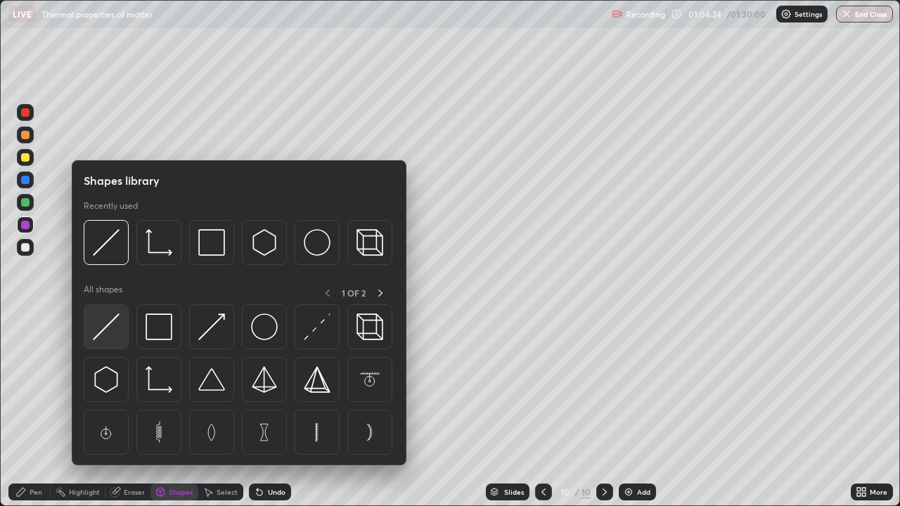
click at [109, 326] on img at bounding box center [106, 326] width 27 height 27
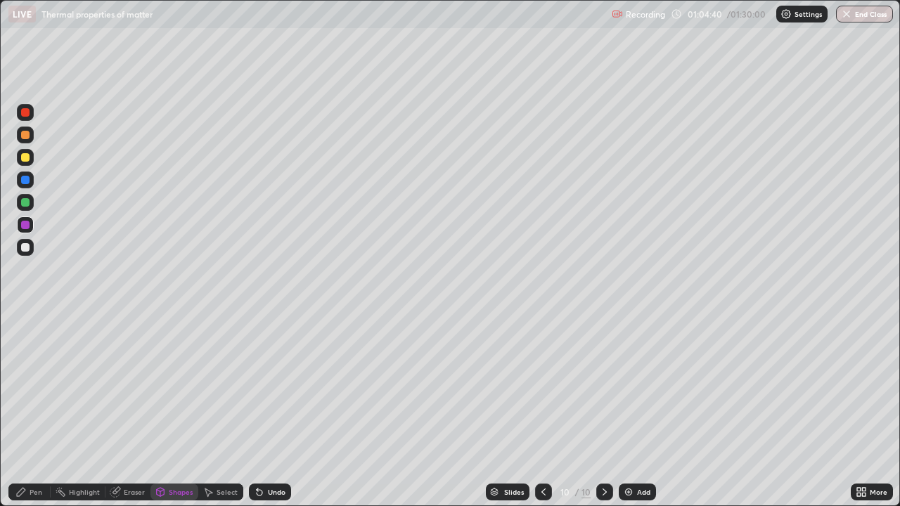
click at [38, 410] on div "Pen" at bounding box center [36, 491] width 13 height 7
click at [25, 202] on div at bounding box center [25, 202] width 8 height 8
click at [175, 410] on div "Shapes" at bounding box center [181, 491] width 24 height 7
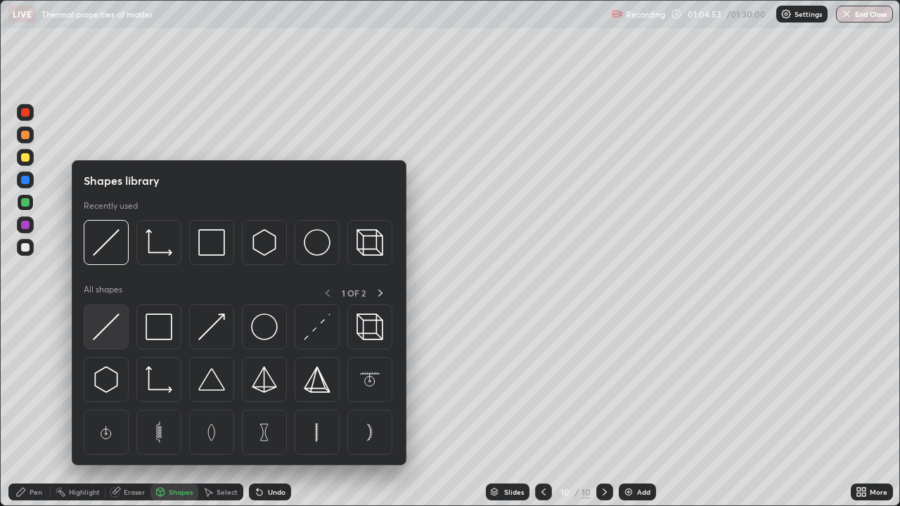
click at [108, 328] on img at bounding box center [106, 326] width 27 height 27
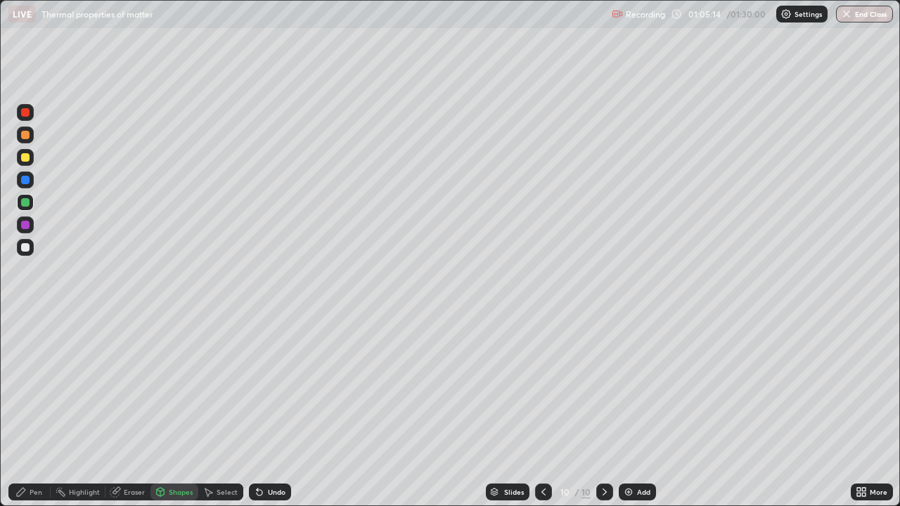
click at [26, 247] on div at bounding box center [25, 247] width 8 height 8
click at [136, 410] on div "Eraser" at bounding box center [134, 491] width 21 height 7
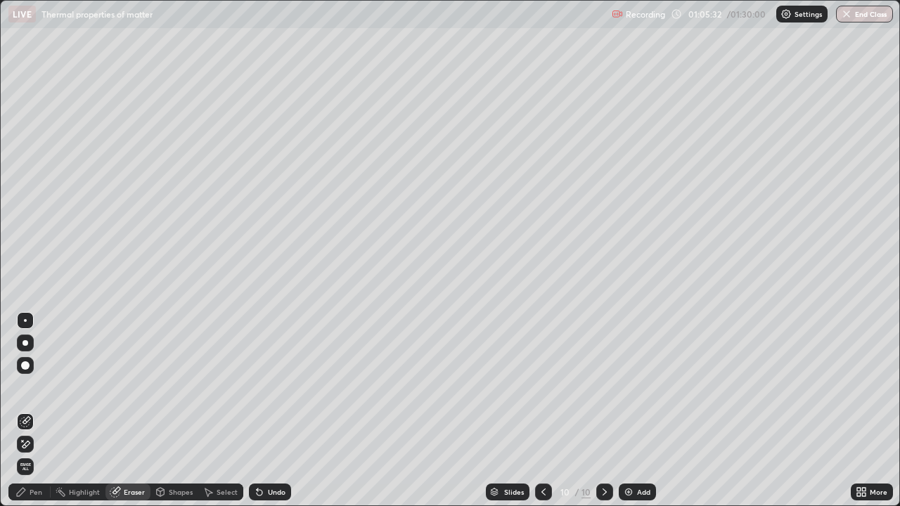
click at [39, 410] on div "Pen" at bounding box center [29, 492] width 42 height 17
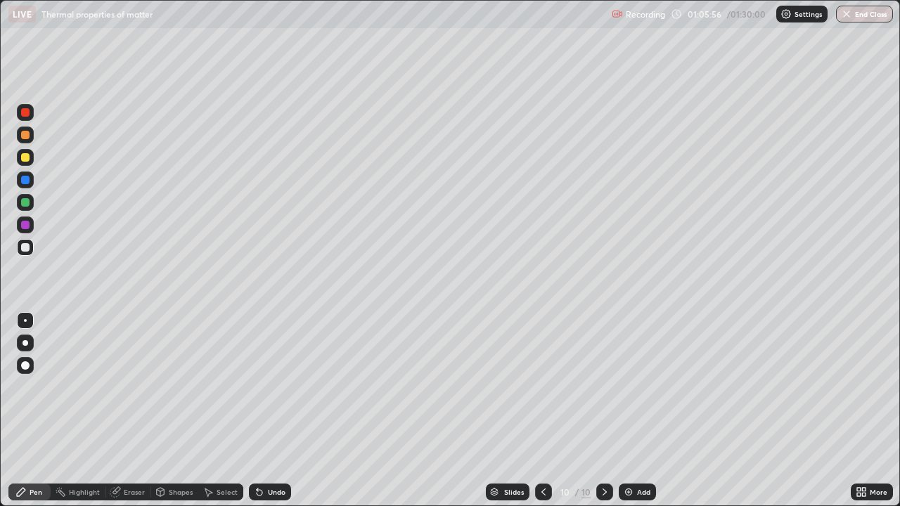
click at [28, 199] on div at bounding box center [25, 202] width 8 height 8
click at [274, 410] on div "Undo" at bounding box center [277, 491] width 18 height 7
click at [176, 410] on div "Shapes" at bounding box center [181, 491] width 24 height 7
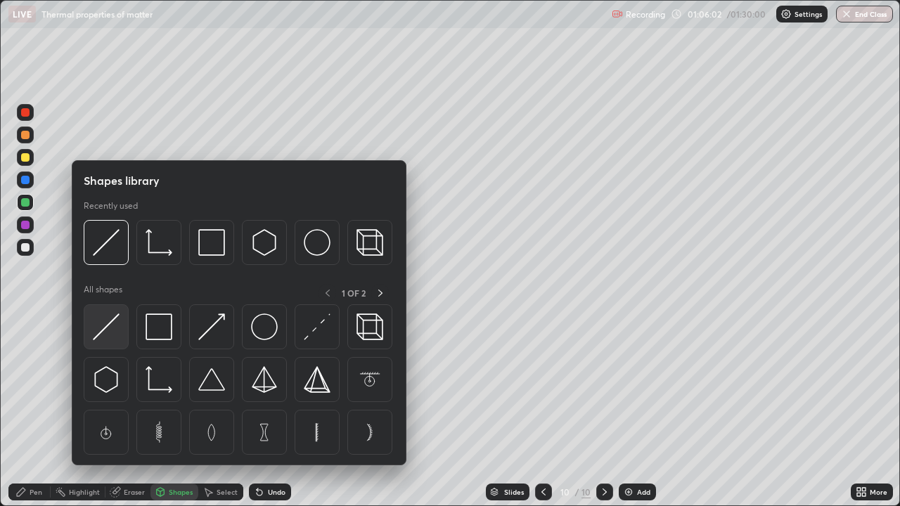
click at [109, 325] on img at bounding box center [106, 326] width 27 height 27
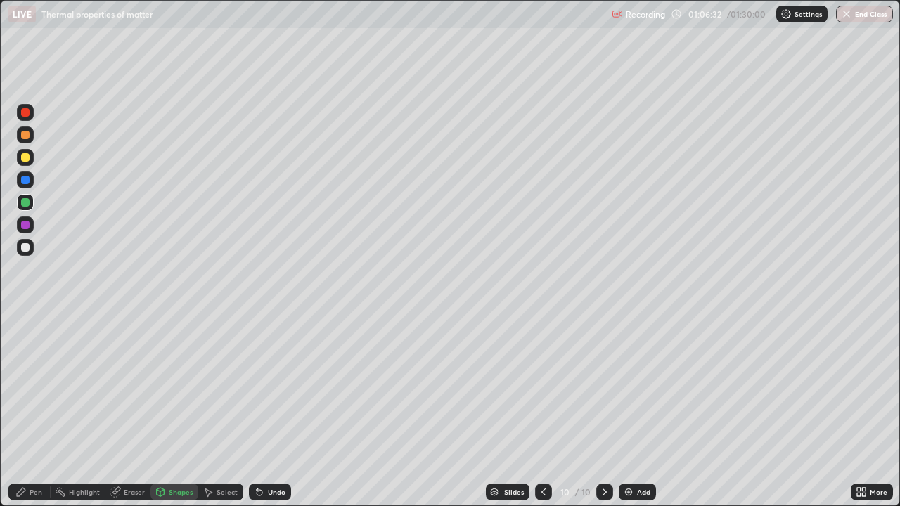
click at [25, 226] on div at bounding box center [25, 225] width 8 height 8
click at [39, 410] on div "Pen" at bounding box center [36, 491] width 13 height 7
click at [28, 248] on div at bounding box center [25, 247] width 8 height 8
click at [637, 410] on div "Add" at bounding box center [636, 492] width 37 height 17
click at [174, 410] on div "Shapes" at bounding box center [181, 491] width 24 height 7
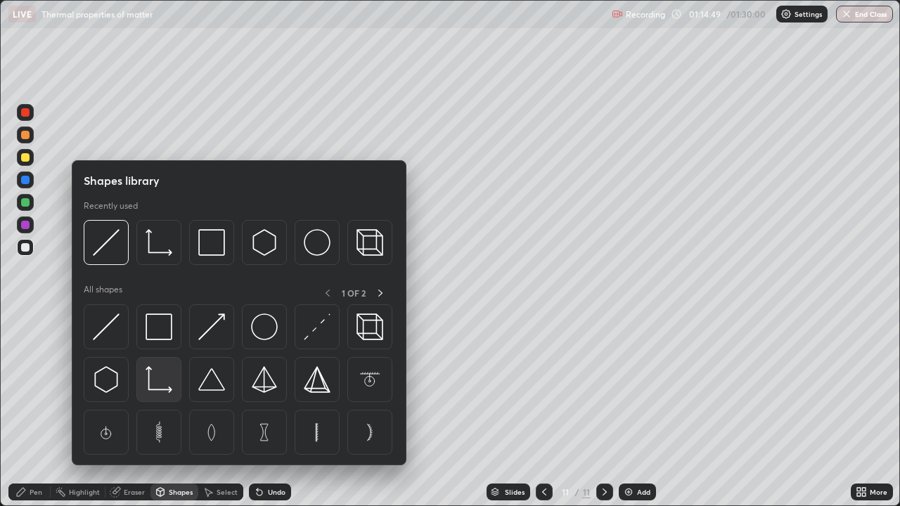
click at [155, 391] on img at bounding box center [158, 379] width 27 height 27
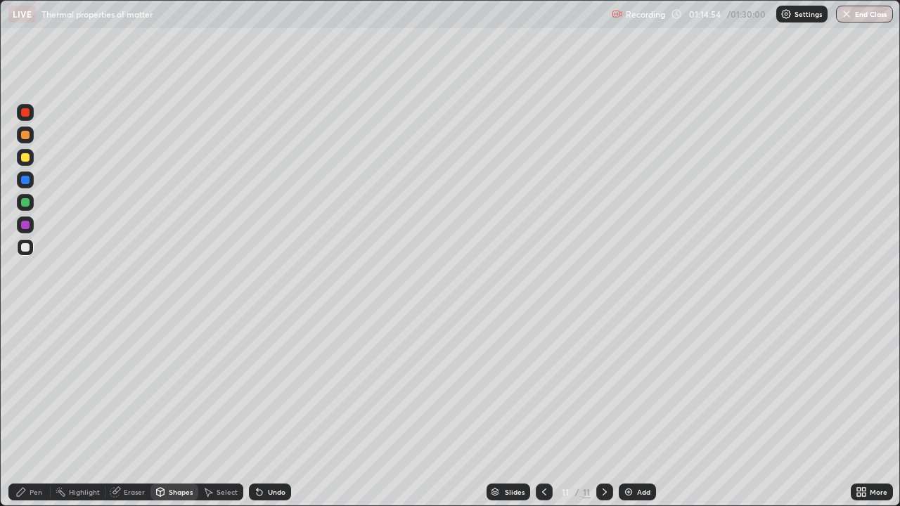
click at [175, 410] on div "Shapes" at bounding box center [181, 491] width 24 height 7
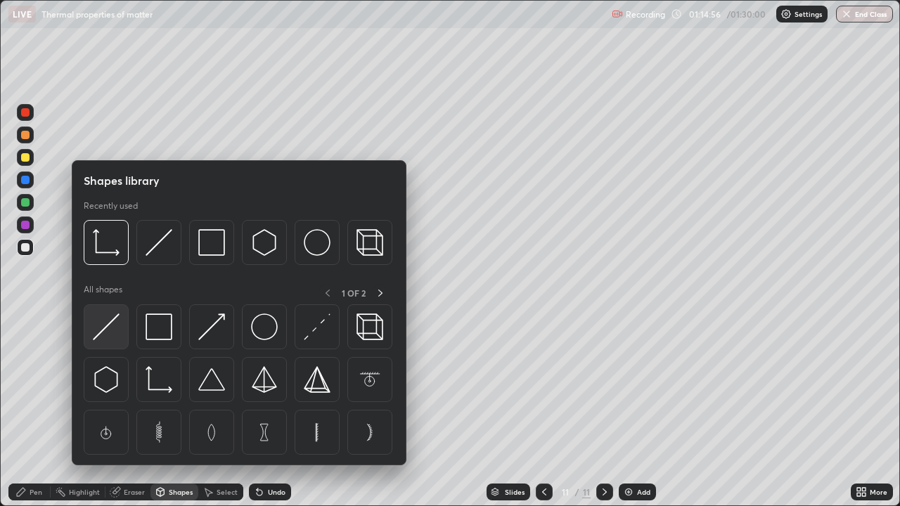
click at [109, 328] on img at bounding box center [106, 326] width 27 height 27
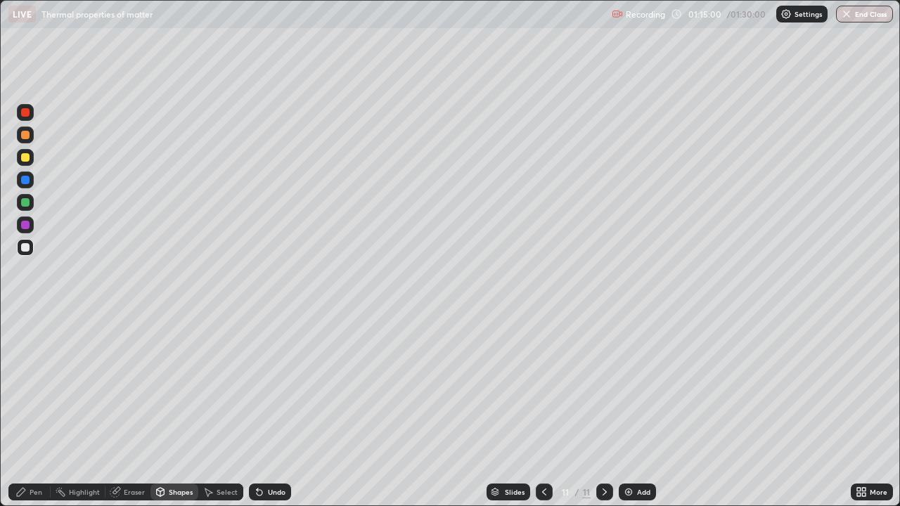
click at [27, 205] on div at bounding box center [25, 202] width 8 height 8
click at [29, 225] on div at bounding box center [25, 225] width 8 height 8
click at [28, 410] on div "Pen" at bounding box center [29, 492] width 42 height 17
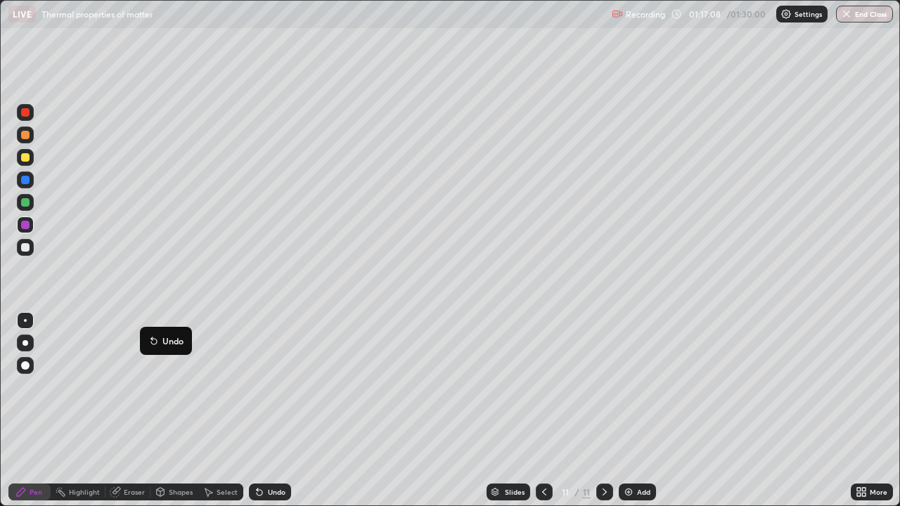
click at [177, 410] on div "Shapes" at bounding box center [181, 491] width 24 height 7
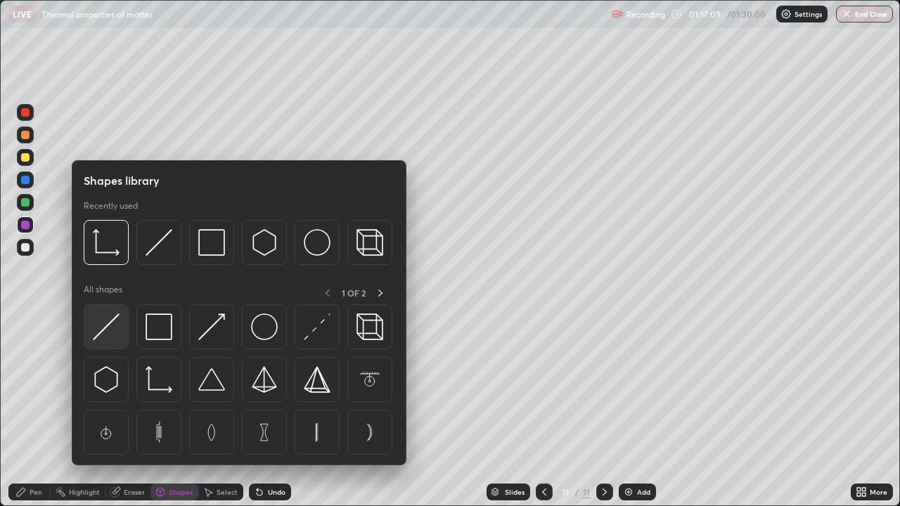
click at [107, 330] on img at bounding box center [106, 326] width 27 height 27
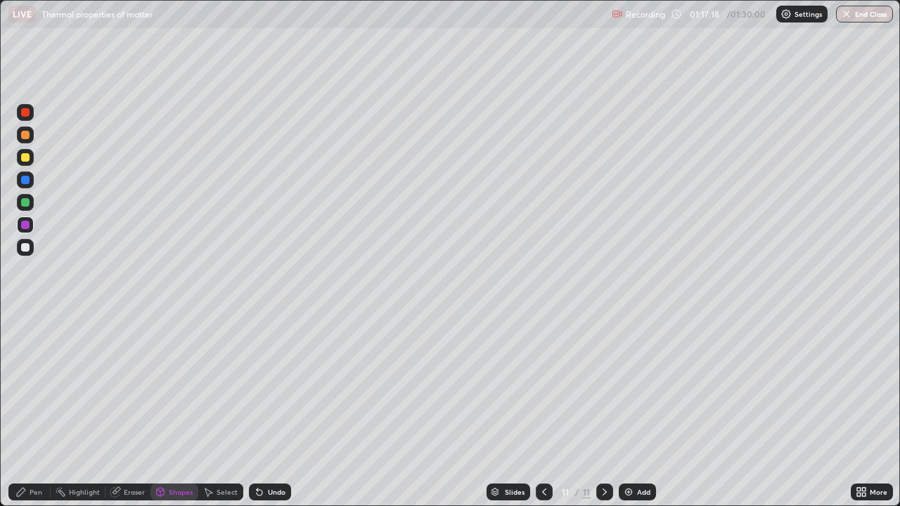
click at [41, 410] on div "Pen" at bounding box center [29, 492] width 42 height 17
click at [23, 157] on div at bounding box center [25, 157] width 8 height 8
click at [131, 410] on div "Eraser" at bounding box center [134, 491] width 21 height 7
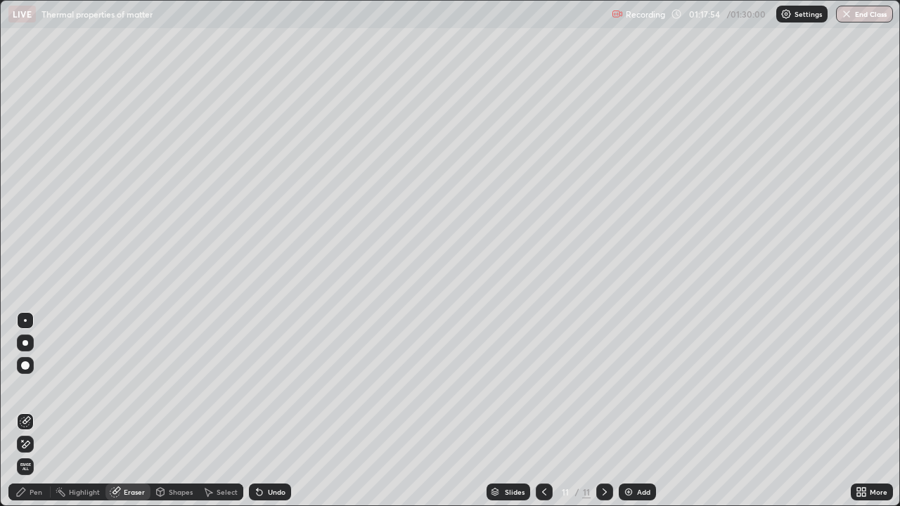
click at [28, 410] on div "Pen" at bounding box center [29, 492] width 42 height 17
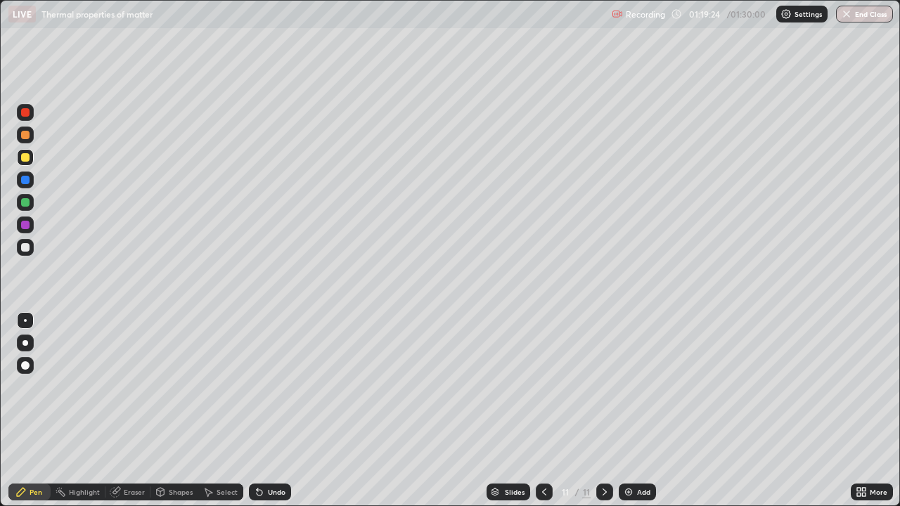
click at [642, 410] on div "Add" at bounding box center [636, 492] width 37 height 17
click at [274, 410] on div "Undo" at bounding box center [277, 491] width 18 height 7
click at [176, 410] on div "Shapes" at bounding box center [174, 492] width 48 height 17
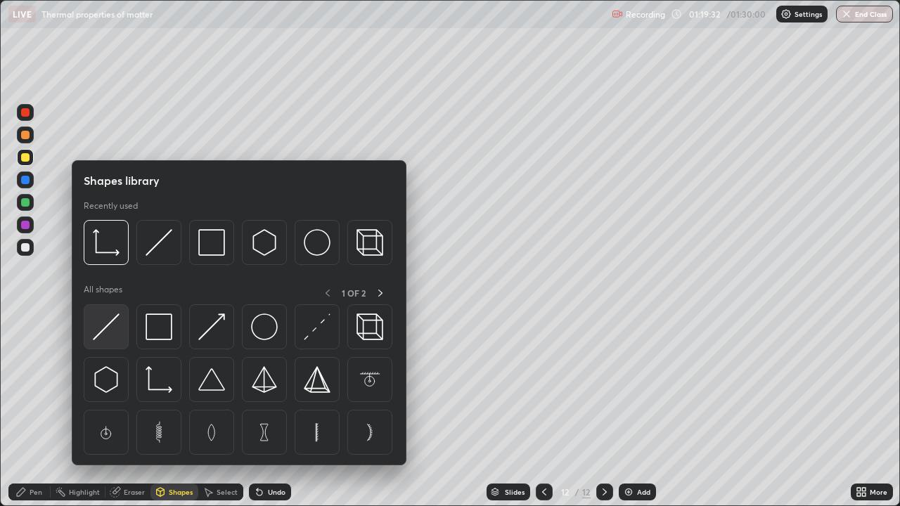
click at [110, 326] on img at bounding box center [106, 326] width 27 height 27
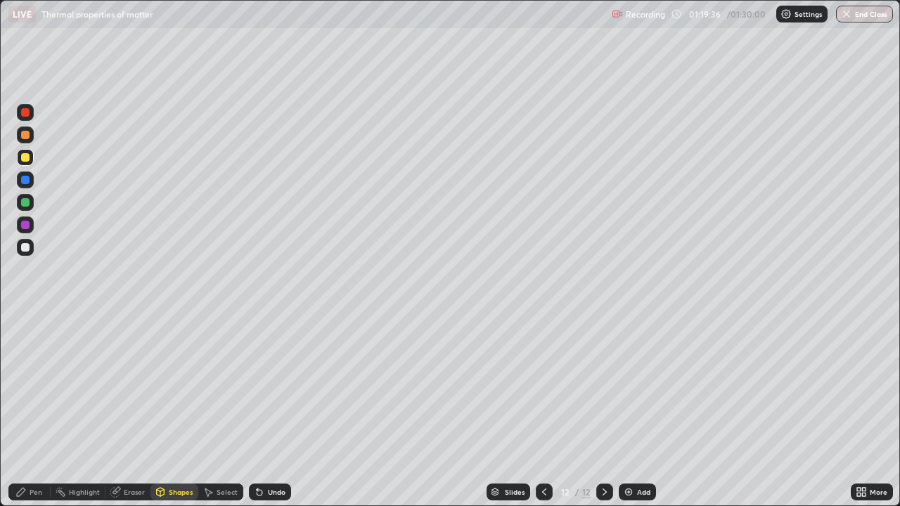
click at [180, 410] on div "Shapes" at bounding box center [181, 491] width 24 height 7
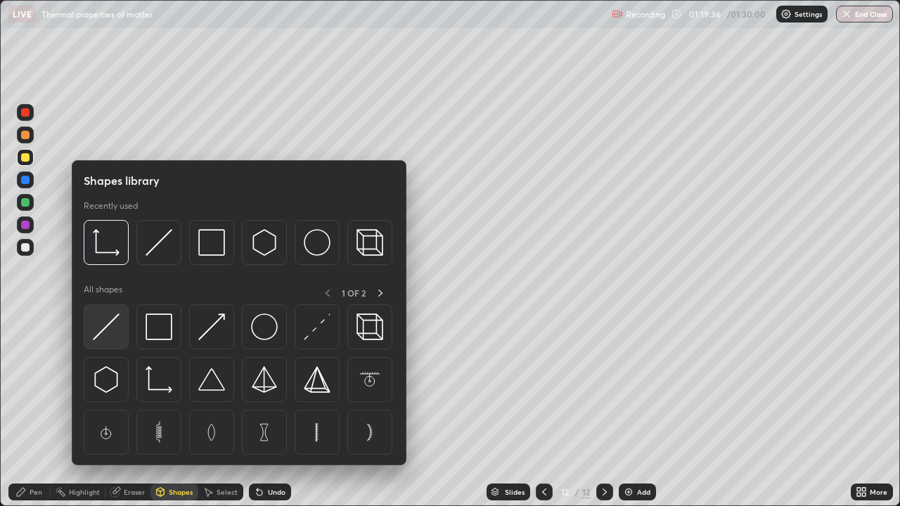
click at [108, 329] on img at bounding box center [106, 326] width 27 height 27
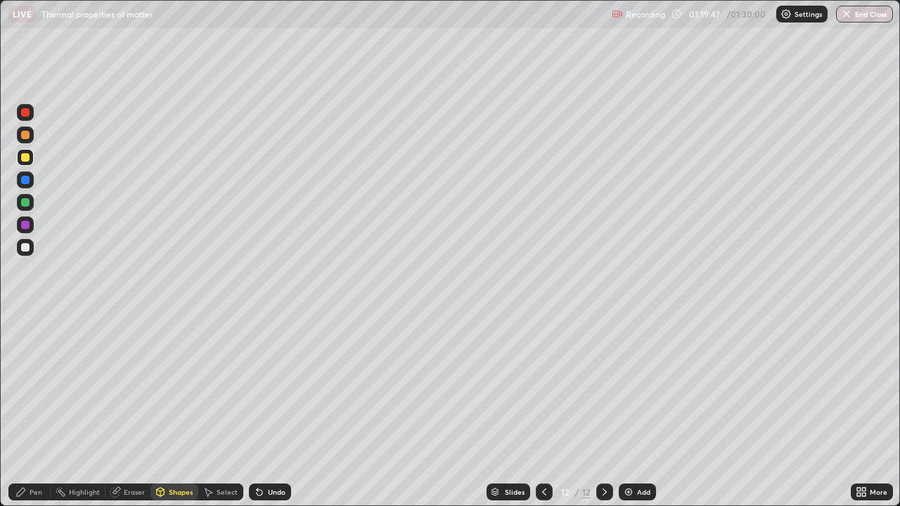
click at [39, 410] on div "Pen" at bounding box center [29, 492] width 42 height 17
click at [275, 410] on div "Undo" at bounding box center [277, 491] width 18 height 7
click at [272, 410] on div "Undo" at bounding box center [277, 491] width 18 height 7
click at [275, 410] on div "Undo" at bounding box center [277, 491] width 18 height 7
click at [274, 410] on div "Undo" at bounding box center [277, 491] width 18 height 7
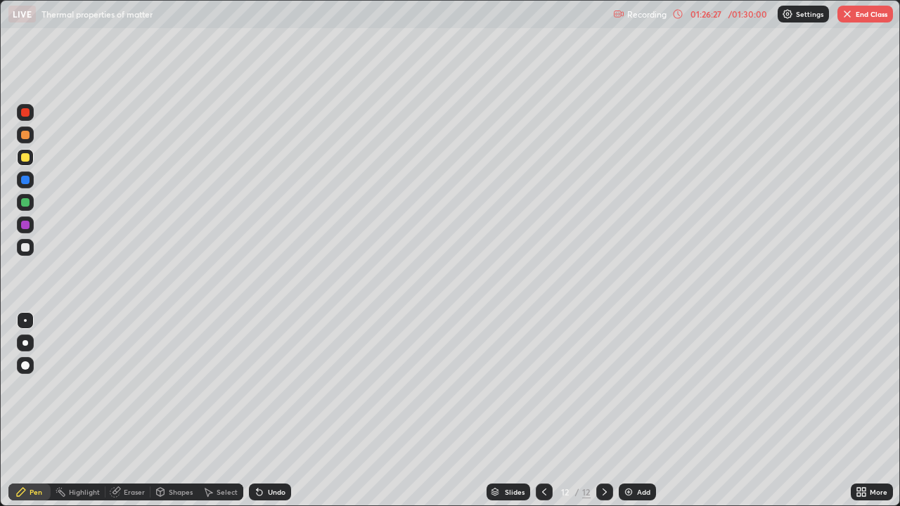
click at [640, 410] on div "Add" at bounding box center [643, 491] width 13 height 7
click at [176, 410] on div "Shapes" at bounding box center [181, 491] width 24 height 7
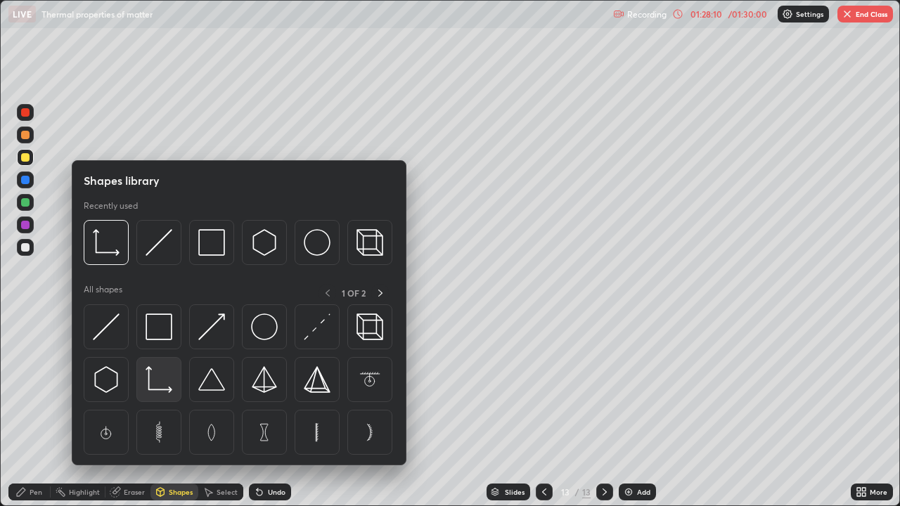
click at [164, 384] on img at bounding box center [158, 379] width 27 height 27
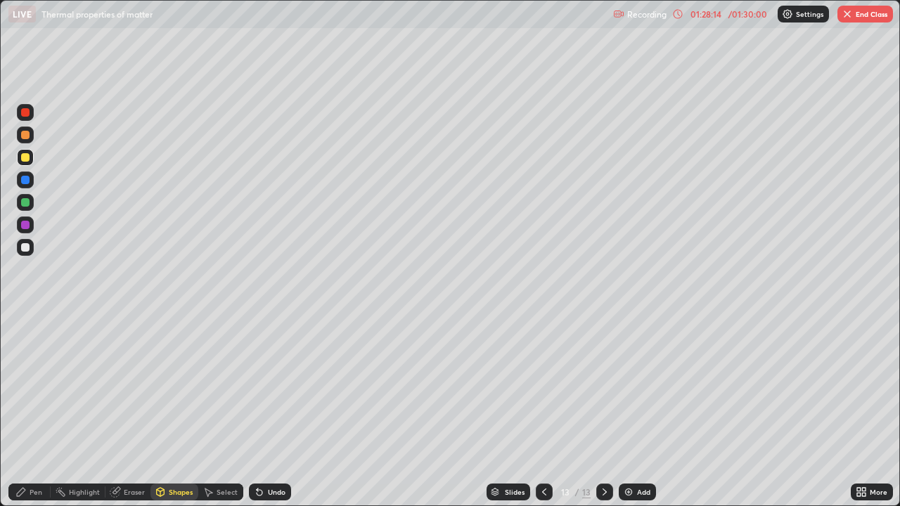
click at [179, 410] on div "Shapes" at bounding box center [181, 491] width 24 height 7
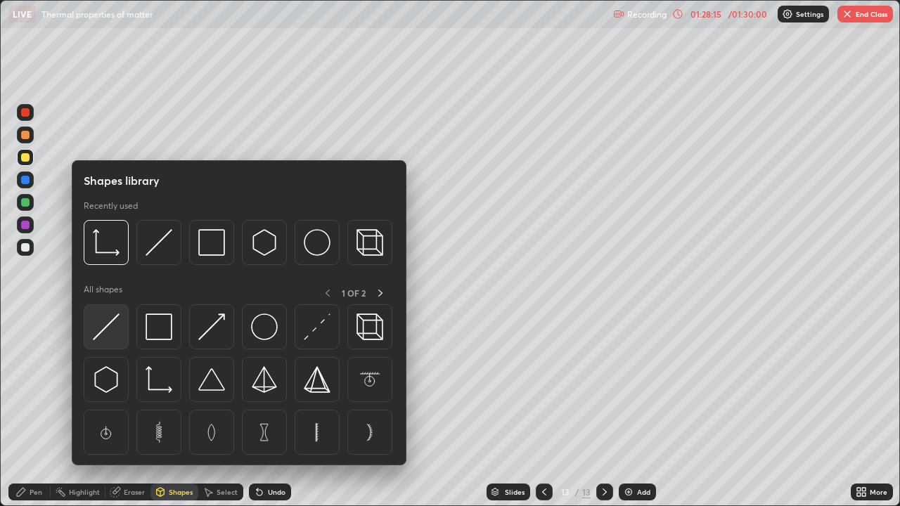
click at [105, 328] on img at bounding box center [106, 326] width 27 height 27
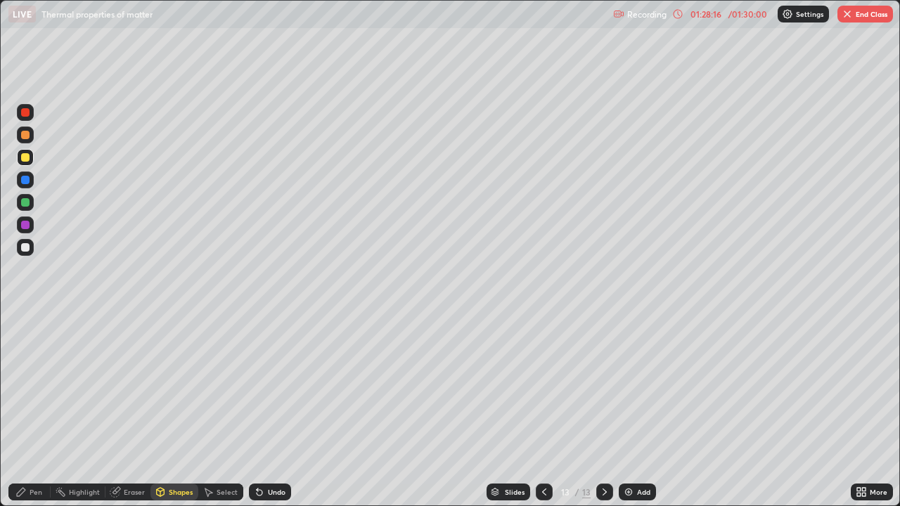
click at [32, 204] on div at bounding box center [25, 202] width 17 height 17
click at [275, 410] on div "Undo" at bounding box center [277, 491] width 18 height 7
click at [270, 410] on div "Undo" at bounding box center [270, 492] width 42 height 17
click at [268, 410] on div "Undo" at bounding box center [270, 492] width 42 height 17
click at [269, 410] on div "Undo" at bounding box center [270, 492] width 42 height 17
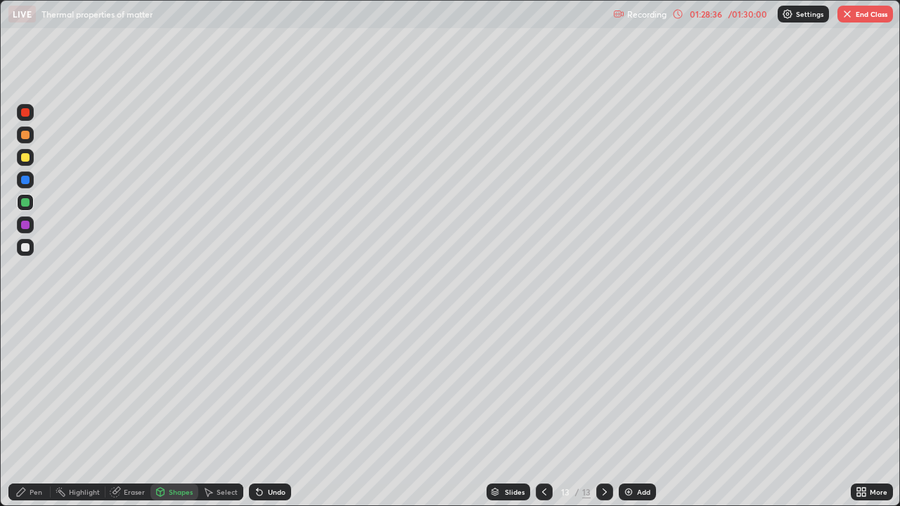
click at [269, 410] on div "Undo" at bounding box center [270, 492] width 42 height 17
click at [271, 410] on div "Undo" at bounding box center [270, 492] width 42 height 17
click at [134, 410] on div "Eraser" at bounding box center [134, 491] width 21 height 7
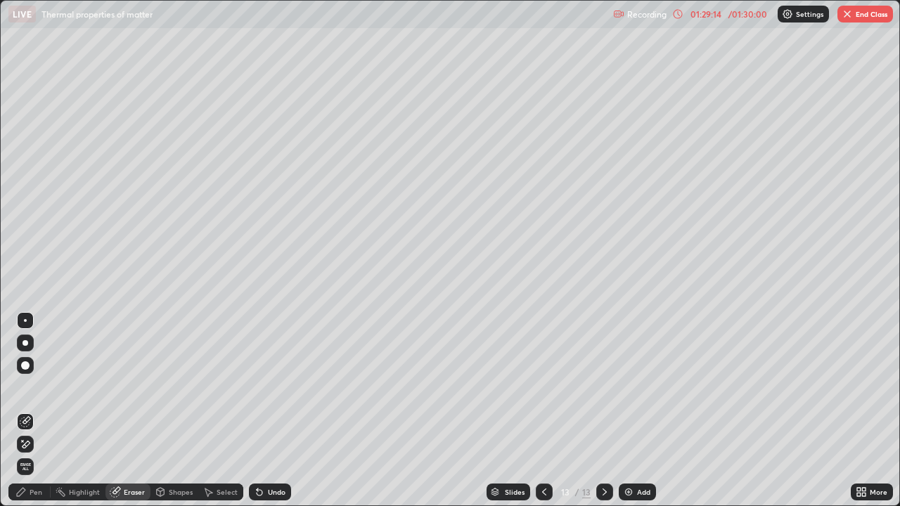
click at [174, 410] on div "Shapes" at bounding box center [181, 491] width 24 height 7
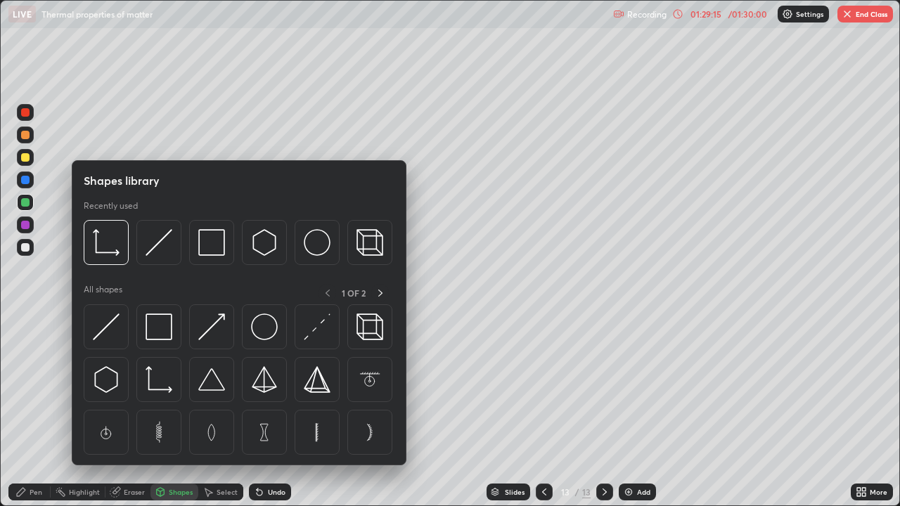
click at [25, 223] on div at bounding box center [25, 225] width 8 height 8
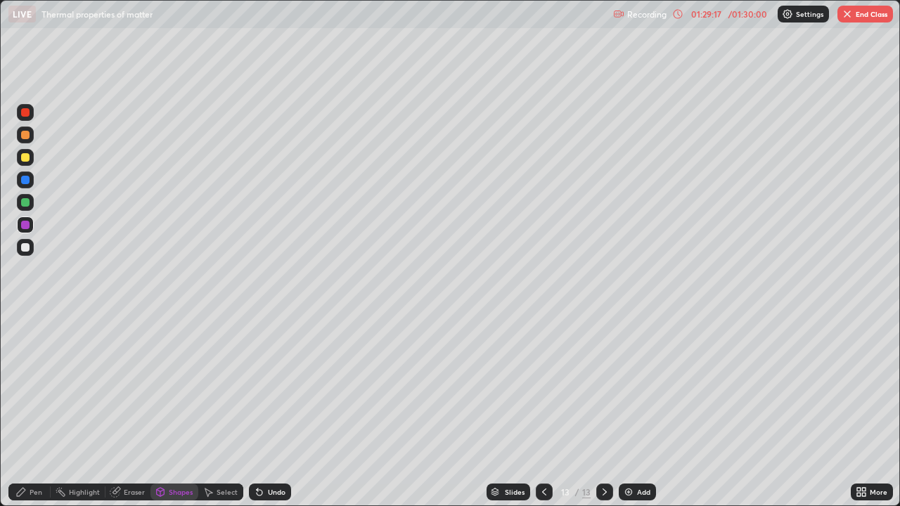
click at [180, 410] on div "Shapes" at bounding box center [181, 491] width 24 height 7
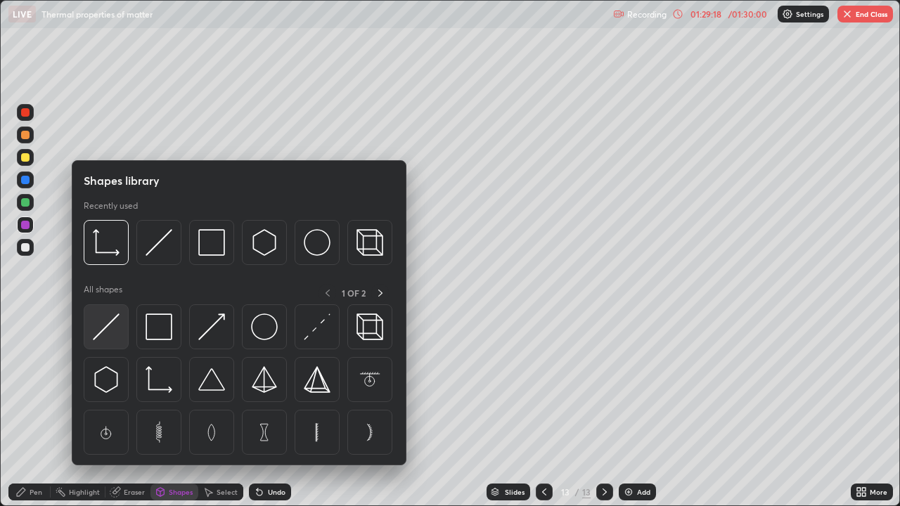
click at [110, 329] on img at bounding box center [106, 326] width 27 height 27
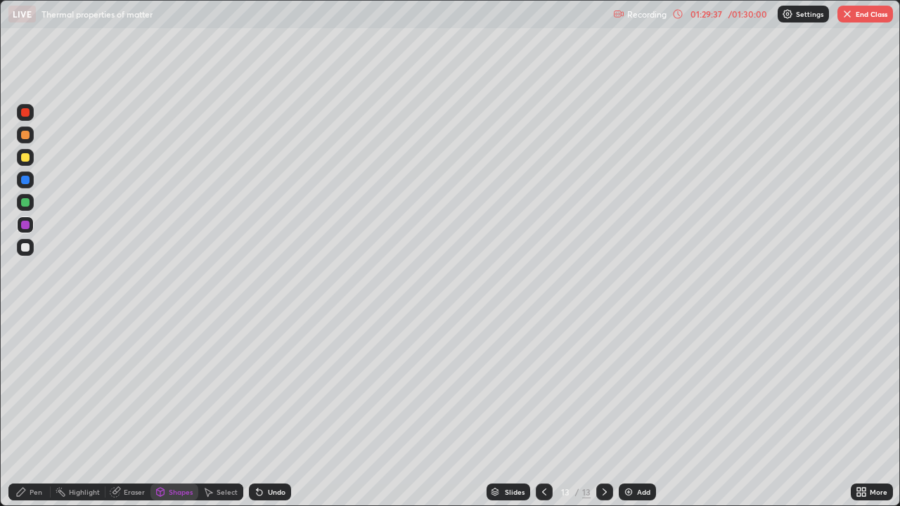
click at [138, 410] on div "Eraser" at bounding box center [127, 492] width 45 height 17
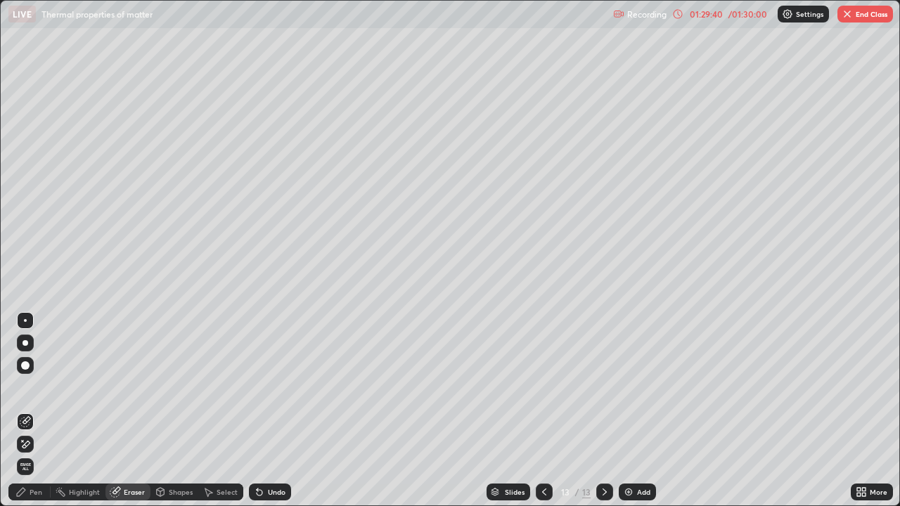
click at [37, 410] on div "Pen" at bounding box center [29, 492] width 42 height 17
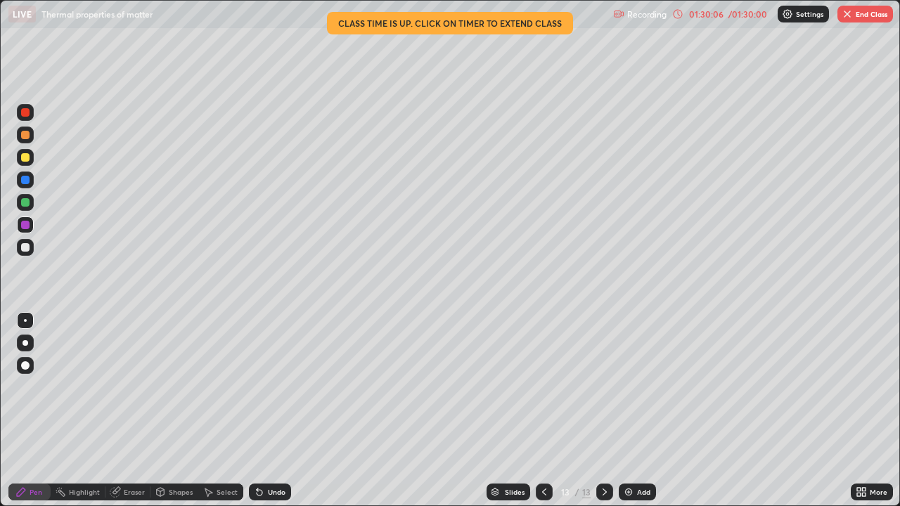
click at [708, 11] on div "01:30:06" at bounding box center [705, 14] width 39 height 8
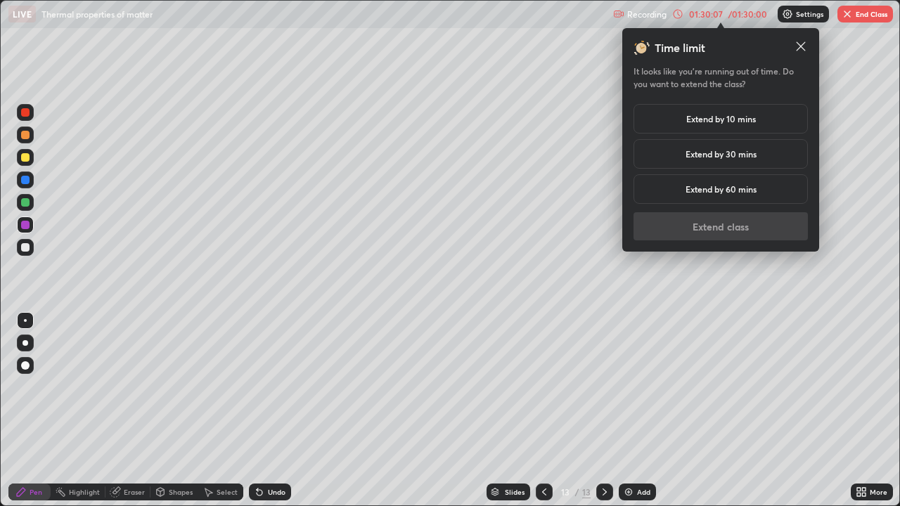
click at [724, 117] on h5 "Extend by 10 mins" at bounding box center [721, 118] width 70 height 13
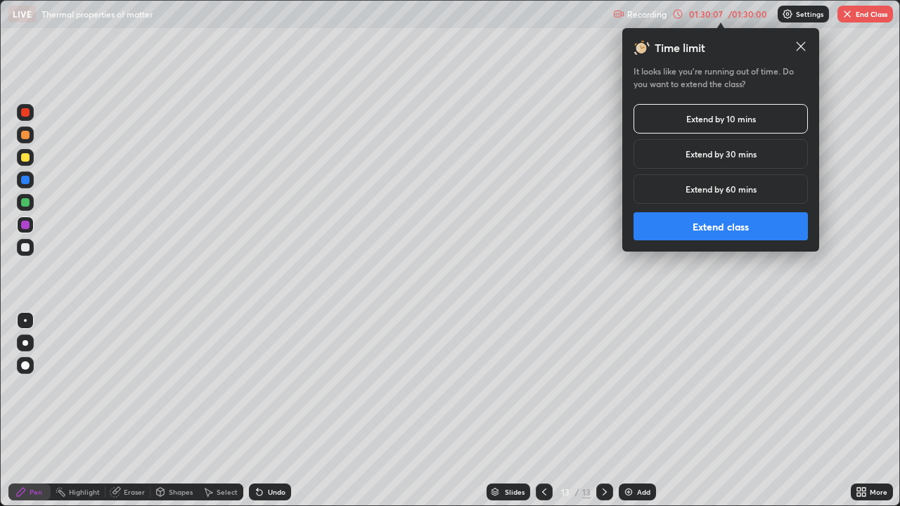
click at [717, 231] on button "Extend class" at bounding box center [720, 226] width 174 height 28
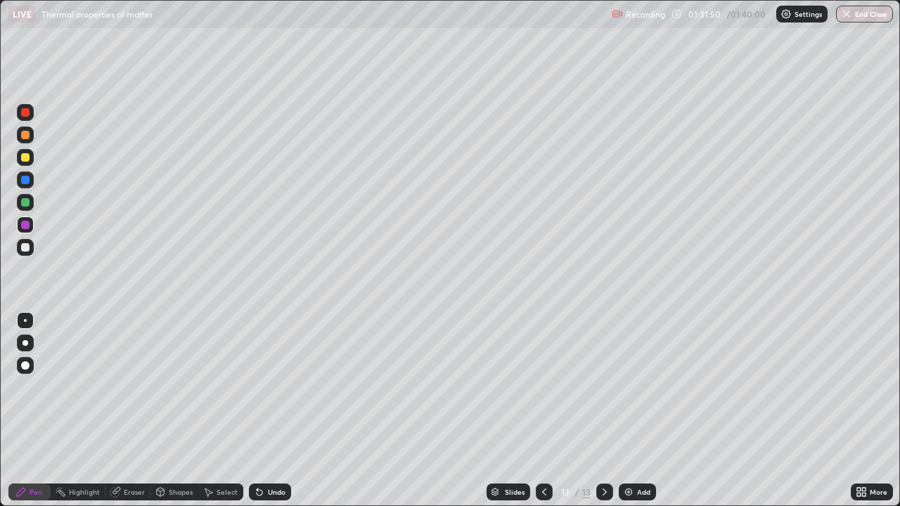
click at [847, 13] on img "button" at bounding box center [846, 13] width 11 height 11
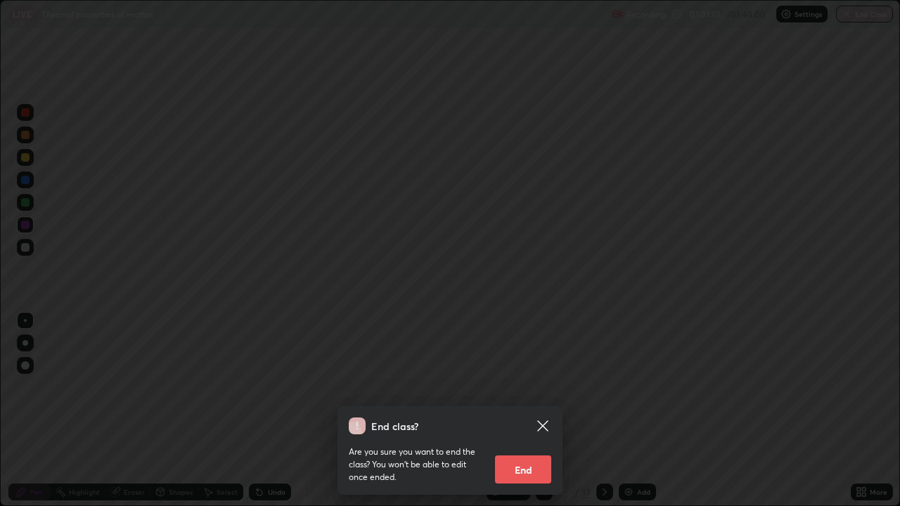
click at [517, 410] on button "End" at bounding box center [523, 469] width 56 height 28
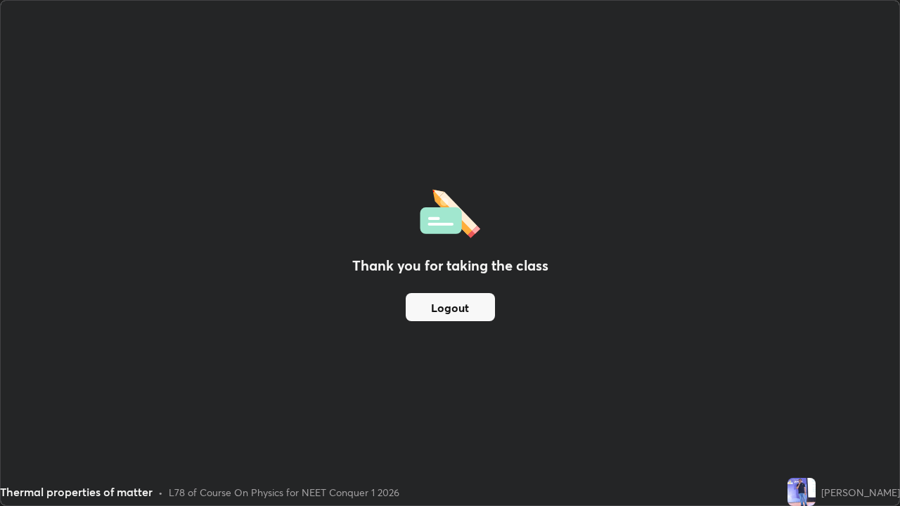
click at [465, 304] on button "Logout" at bounding box center [450, 307] width 89 height 28
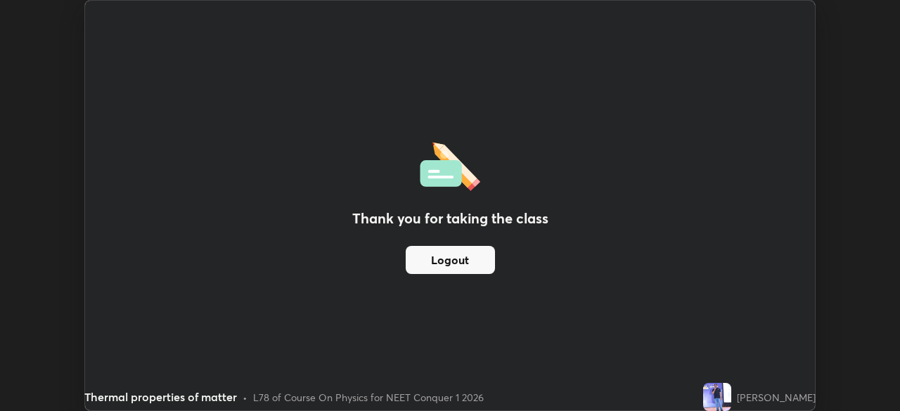
scroll to position [69868, 69380]
